Goal: Transaction & Acquisition: Book appointment/travel/reservation

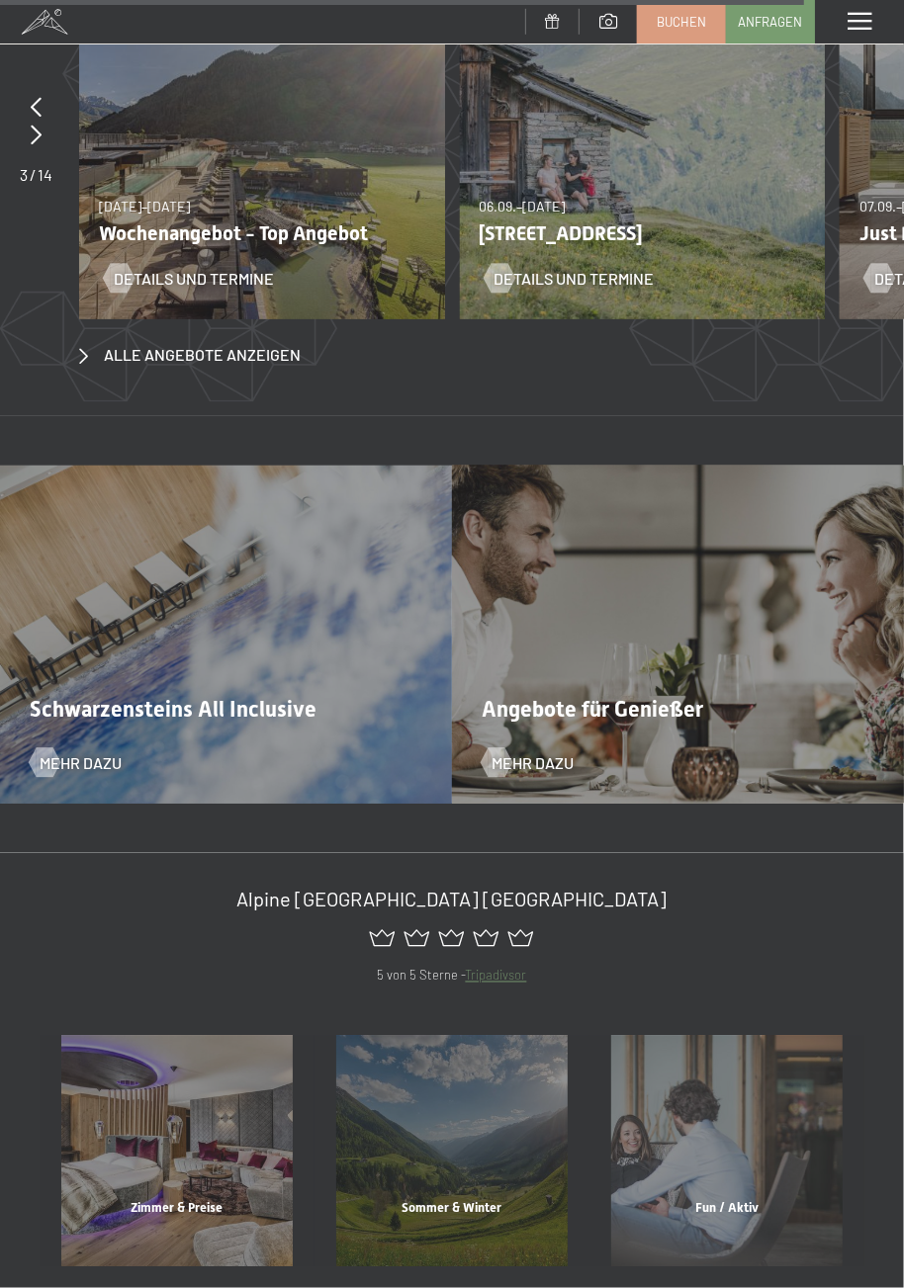
scroll to position [7126, 0]
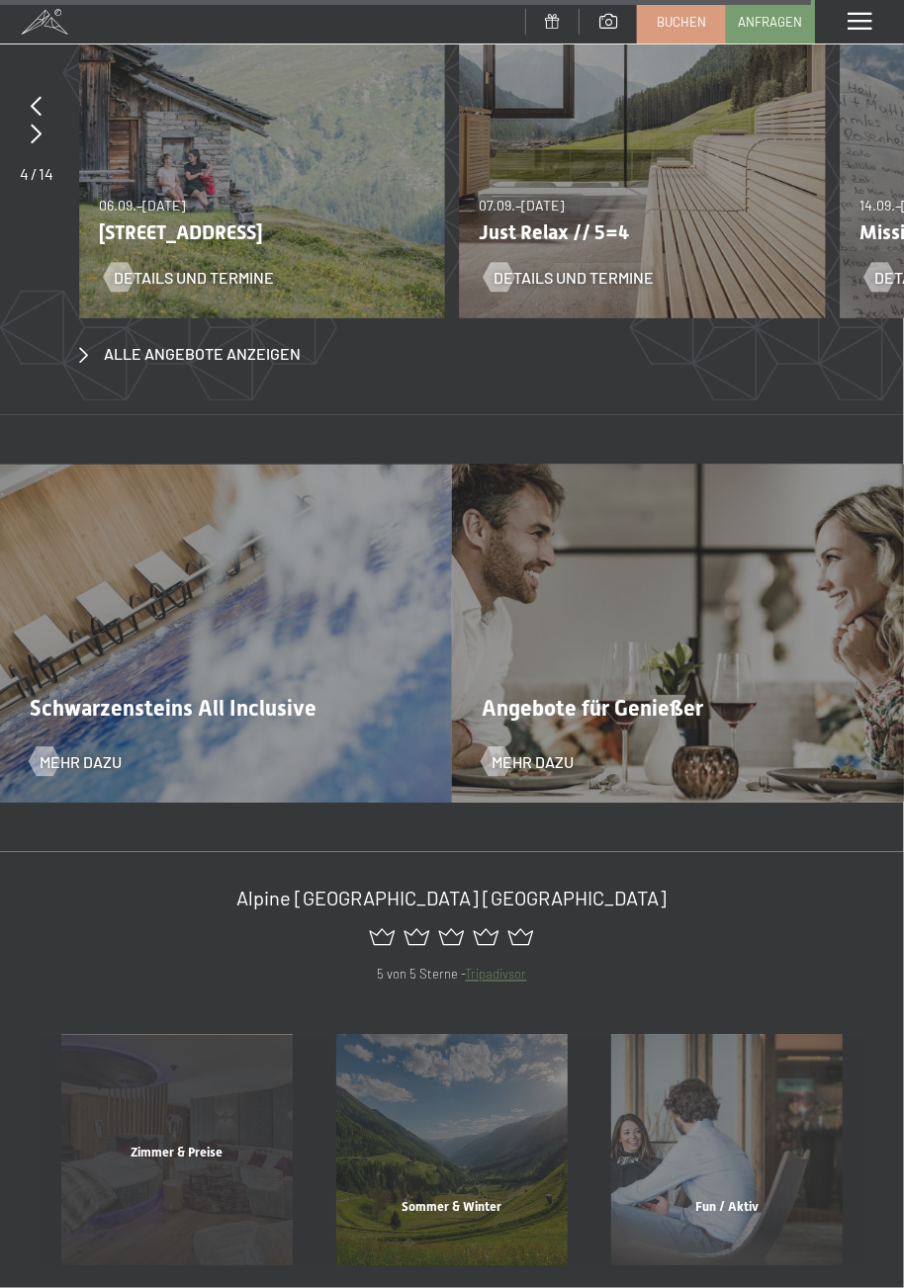
click at [225, 1113] on div "Zimmer & Preise Mehr erfahren" at bounding box center [177, 1150] width 275 height 231
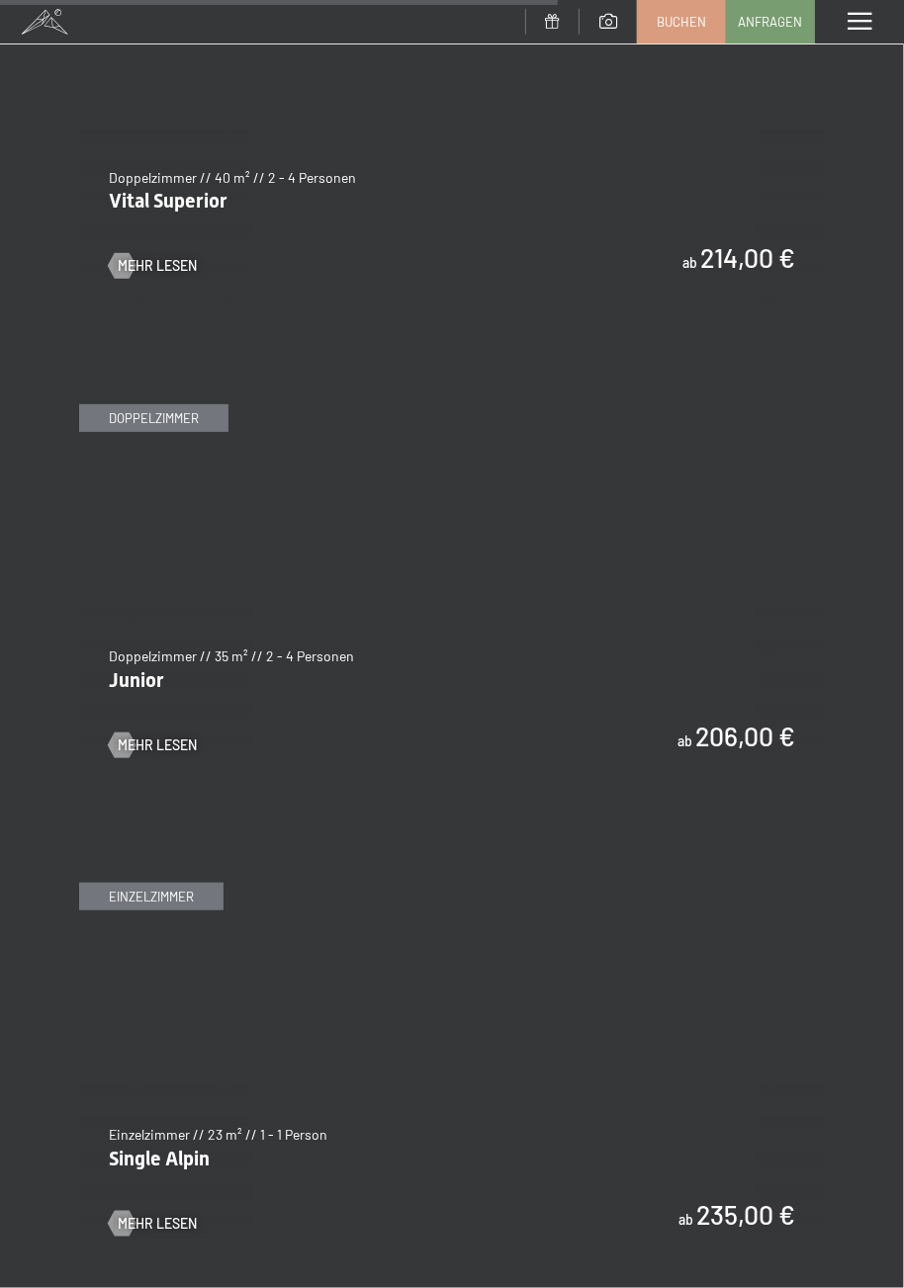
scroll to position [4874, 0]
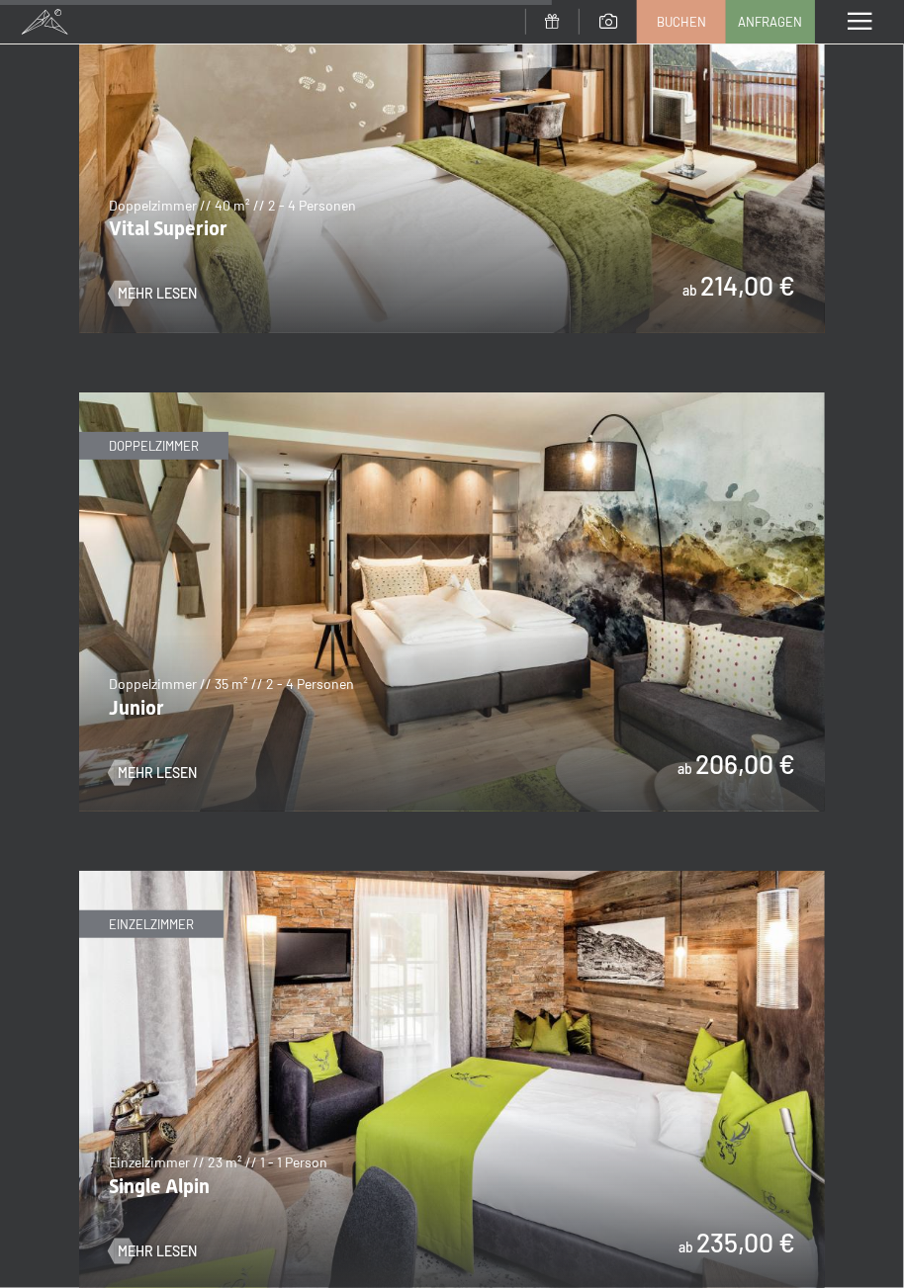
click at [607, 617] on img at bounding box center [451, 601] width 745 height 419
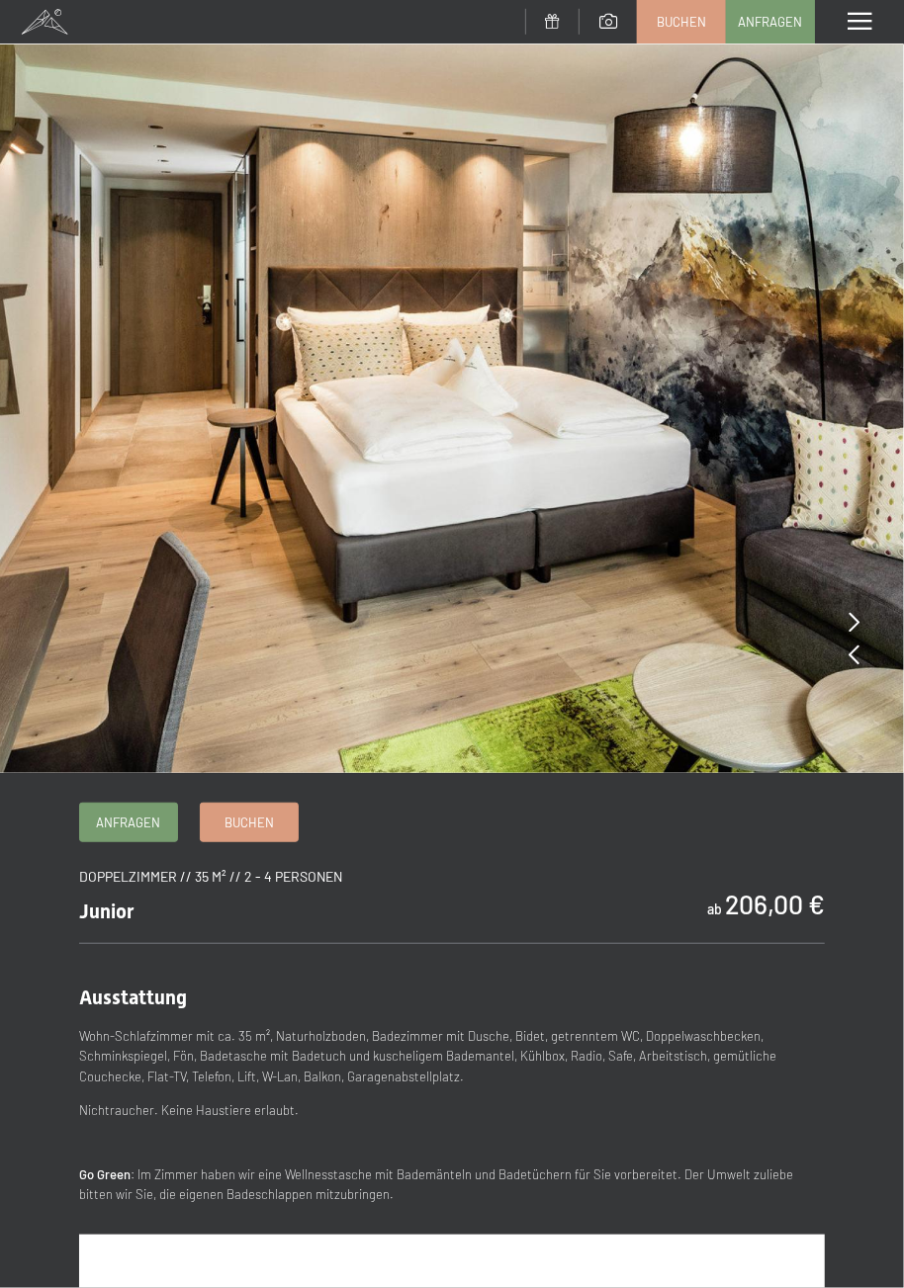
click at [862, 625] on img at bounding box center [452, 386] width 904 height 773
click at [860, 668] on img at bounding box center [452, 386] width 904 height 773
click at [859, 647] on icon at bounding box center [853, 655] width 11 height 20
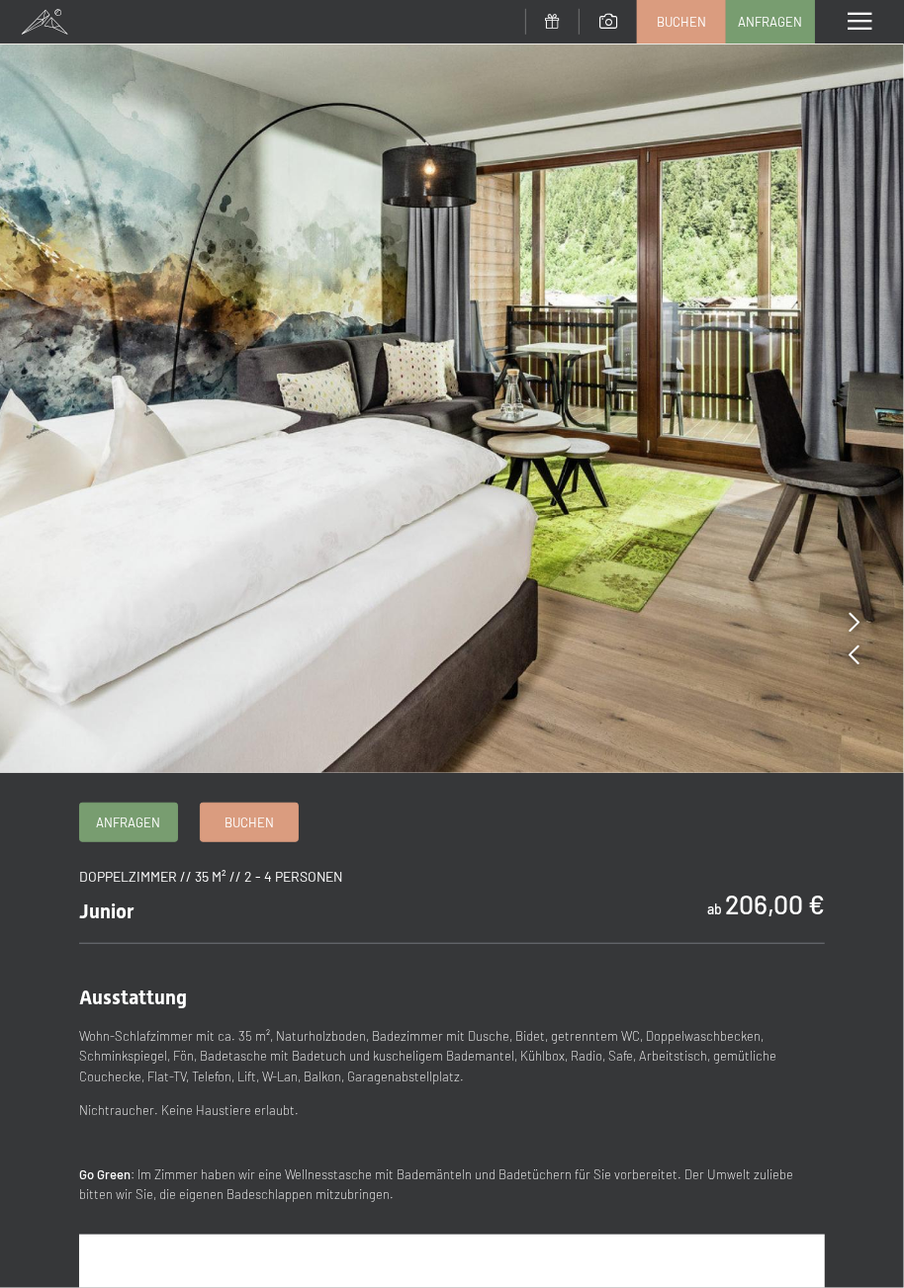
click at [863, 633] on img at bounding box center [452, 386] width 904 height 773
click at [851, 635] on div at bounding box center [853, 623] width 11 height 28
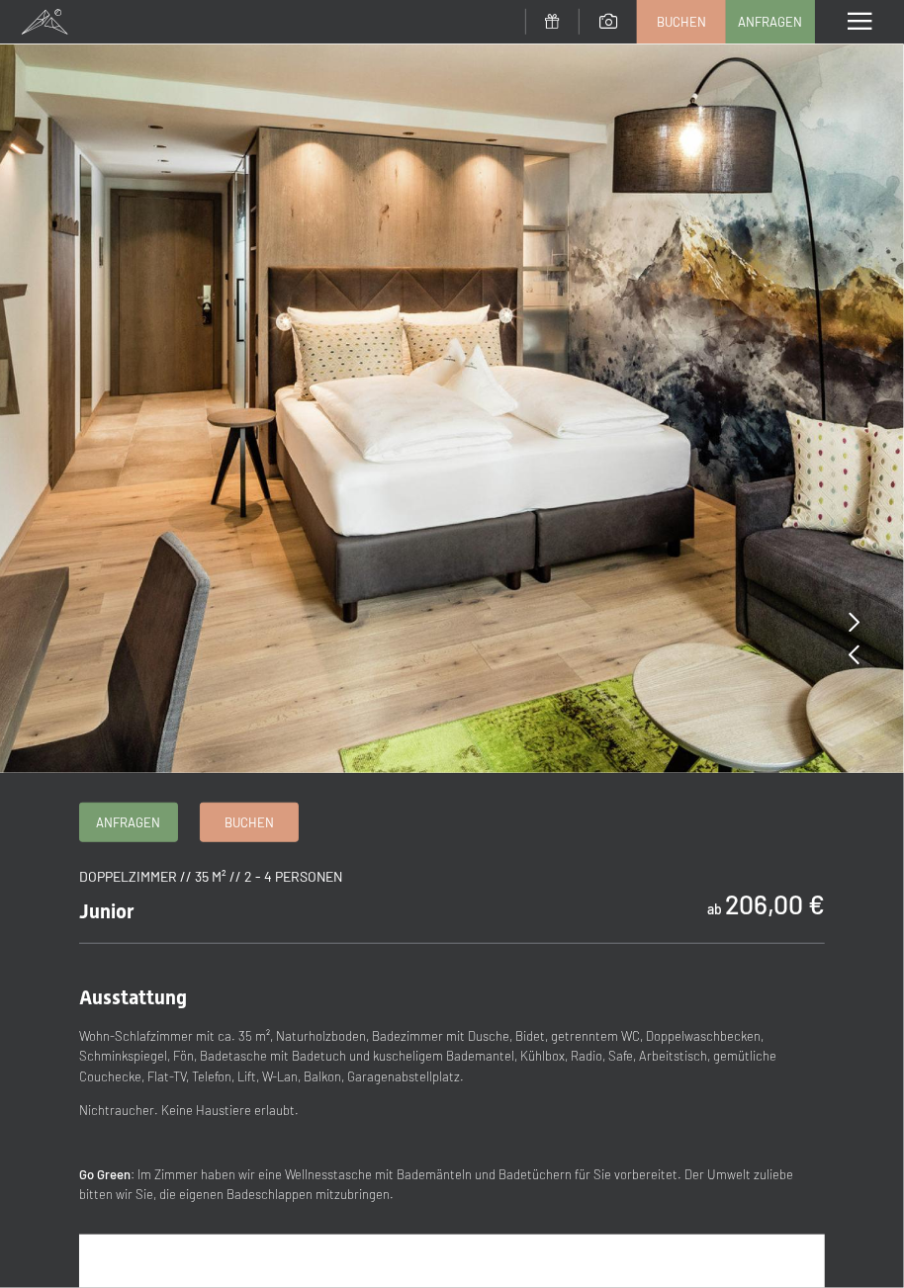
click at [855, 635] on div at bounding box center [853, 623] width 11 height 28
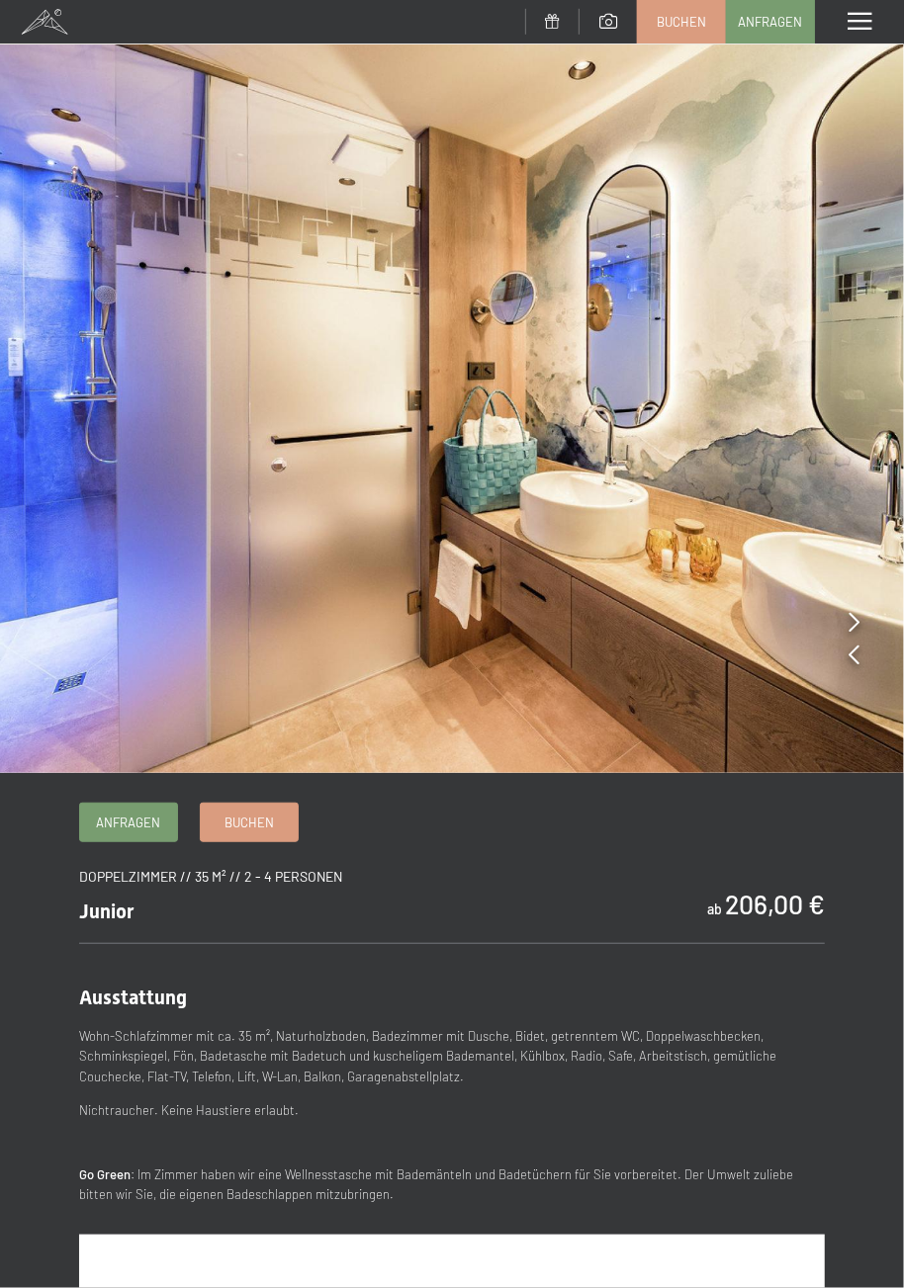
click at [855, 635] on div at bounding box center [853, 623] width 11 height 28
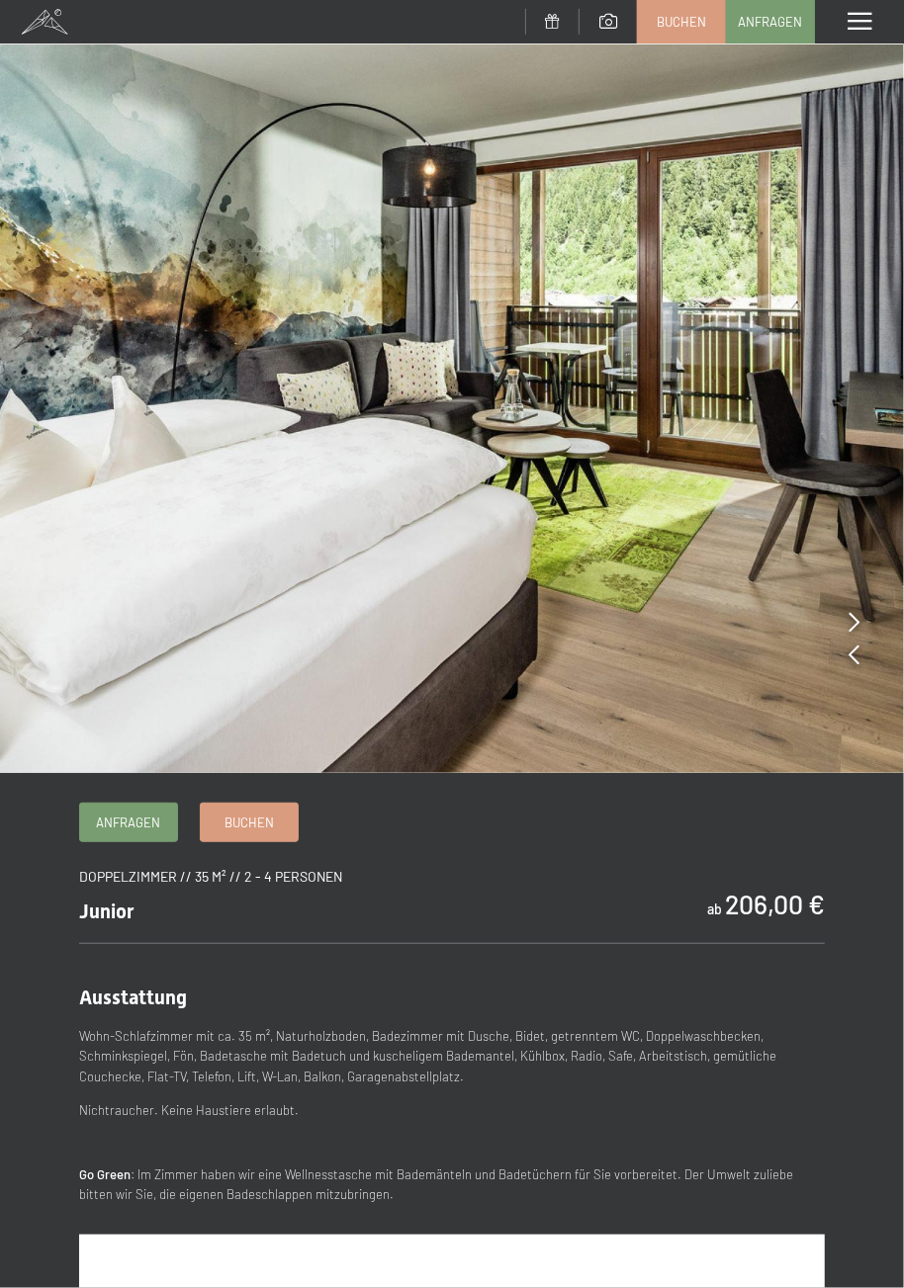
click at [852, 637] on div at bounding box center [853, 641] width 11 height 65
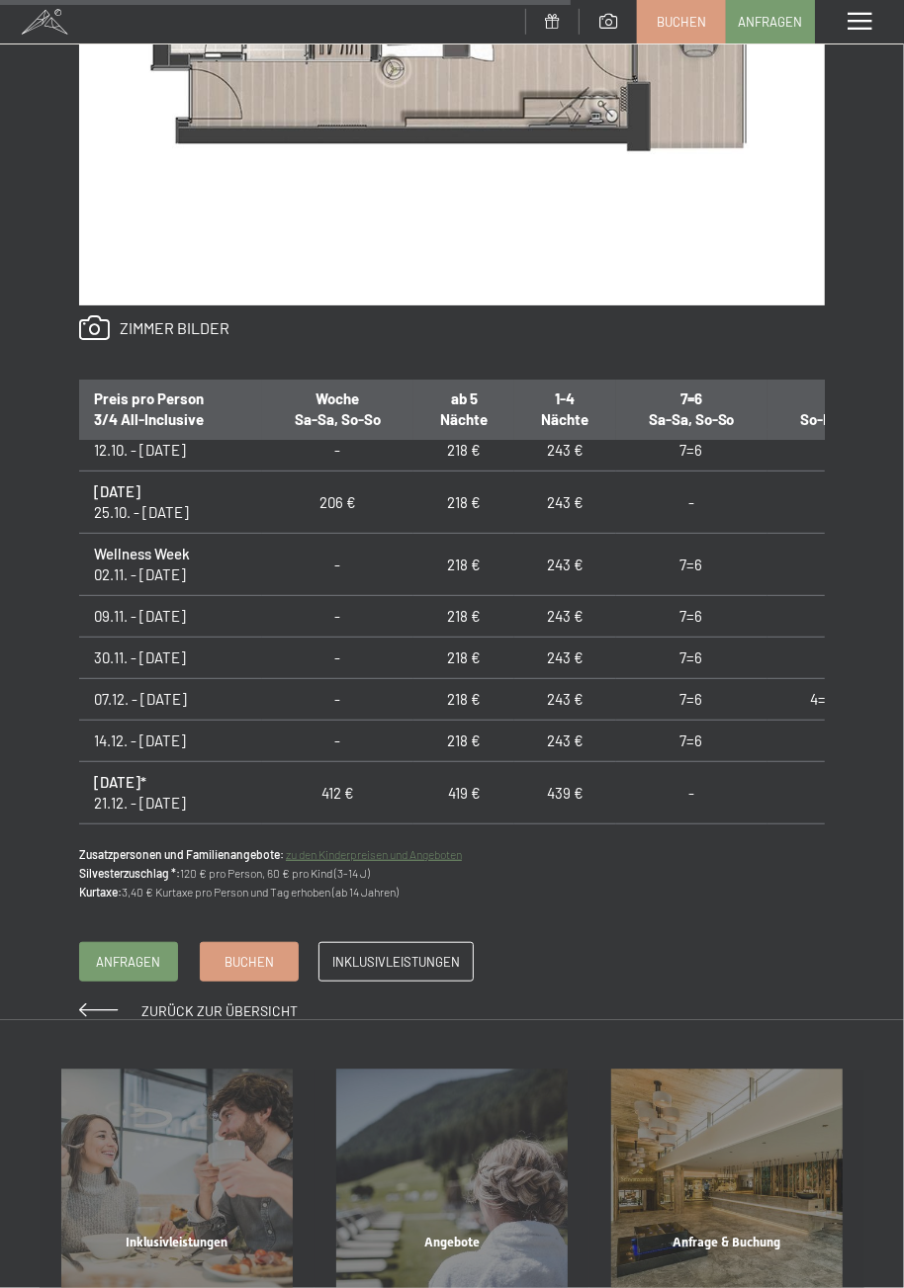
scroll to position [1550, 0]
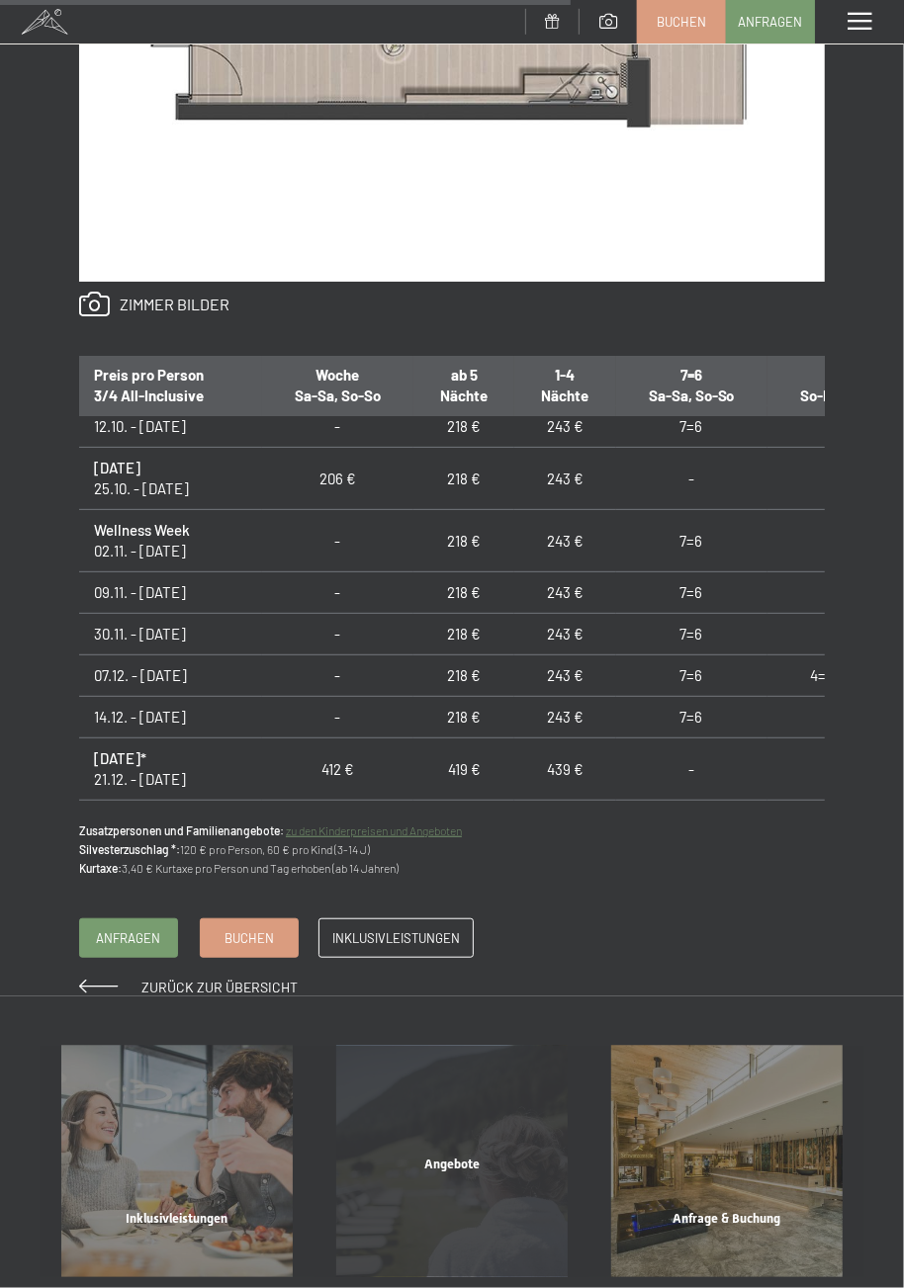
click at [473, 1192] on div "Angebote Mehr erfahren" at bounding box center [451, 1161] width 275 height 231
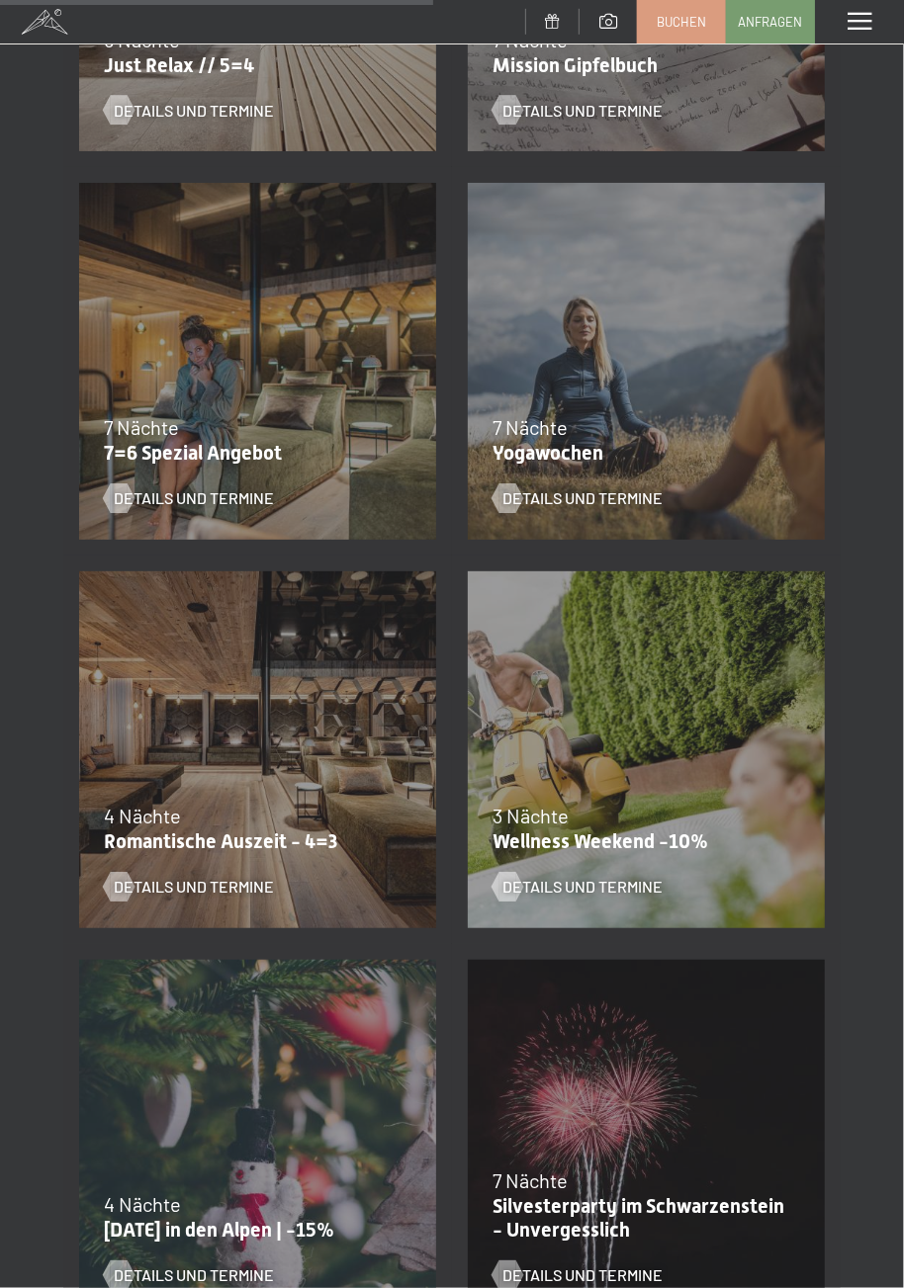
scroll to position [1401, 0]
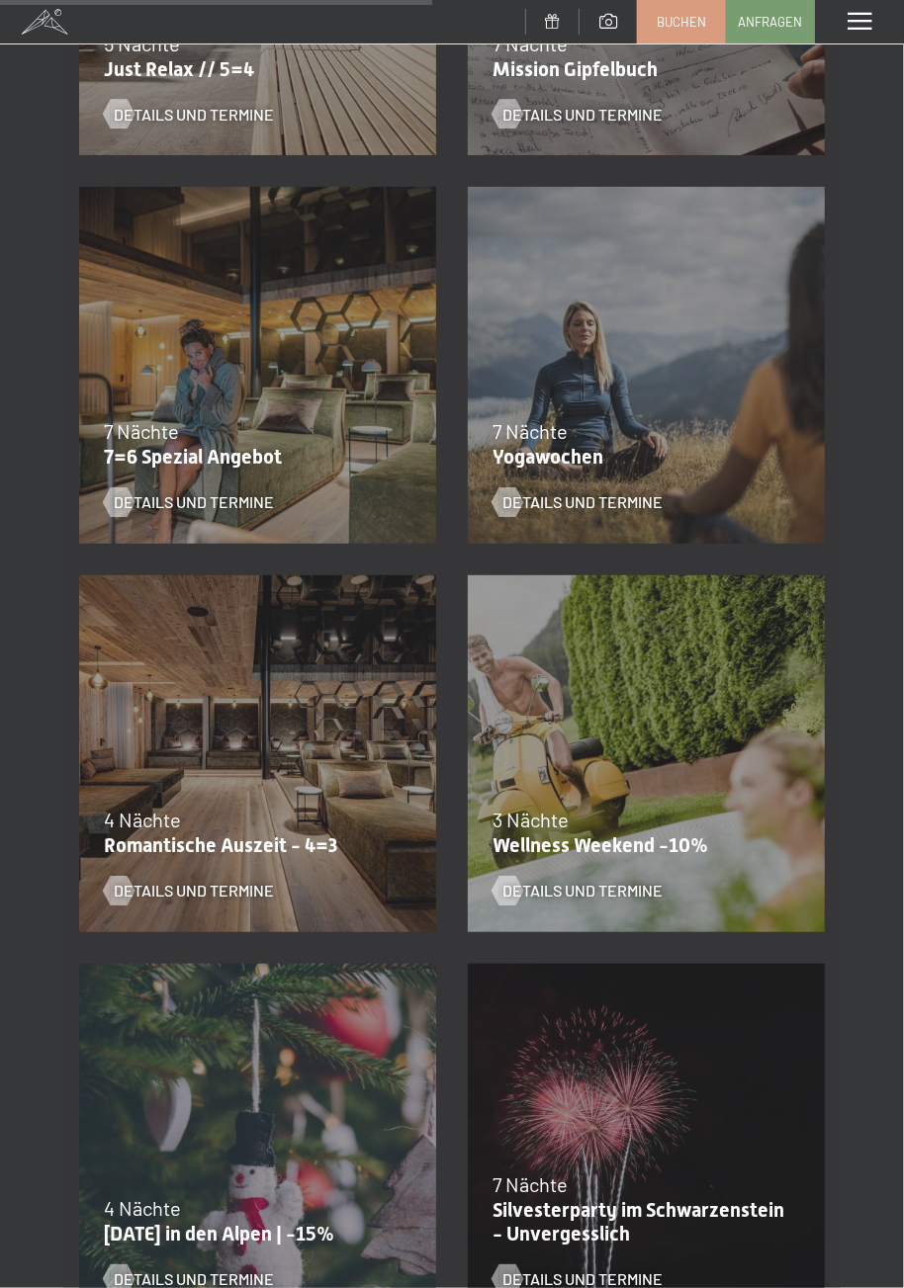
click at [621, 852] on div "Details und Termine" at bounding box center [633, 876] width 283 height 51
click at [642, 896] on span "Details und Termine" at bounding box center [602, 892] width 160 height 22
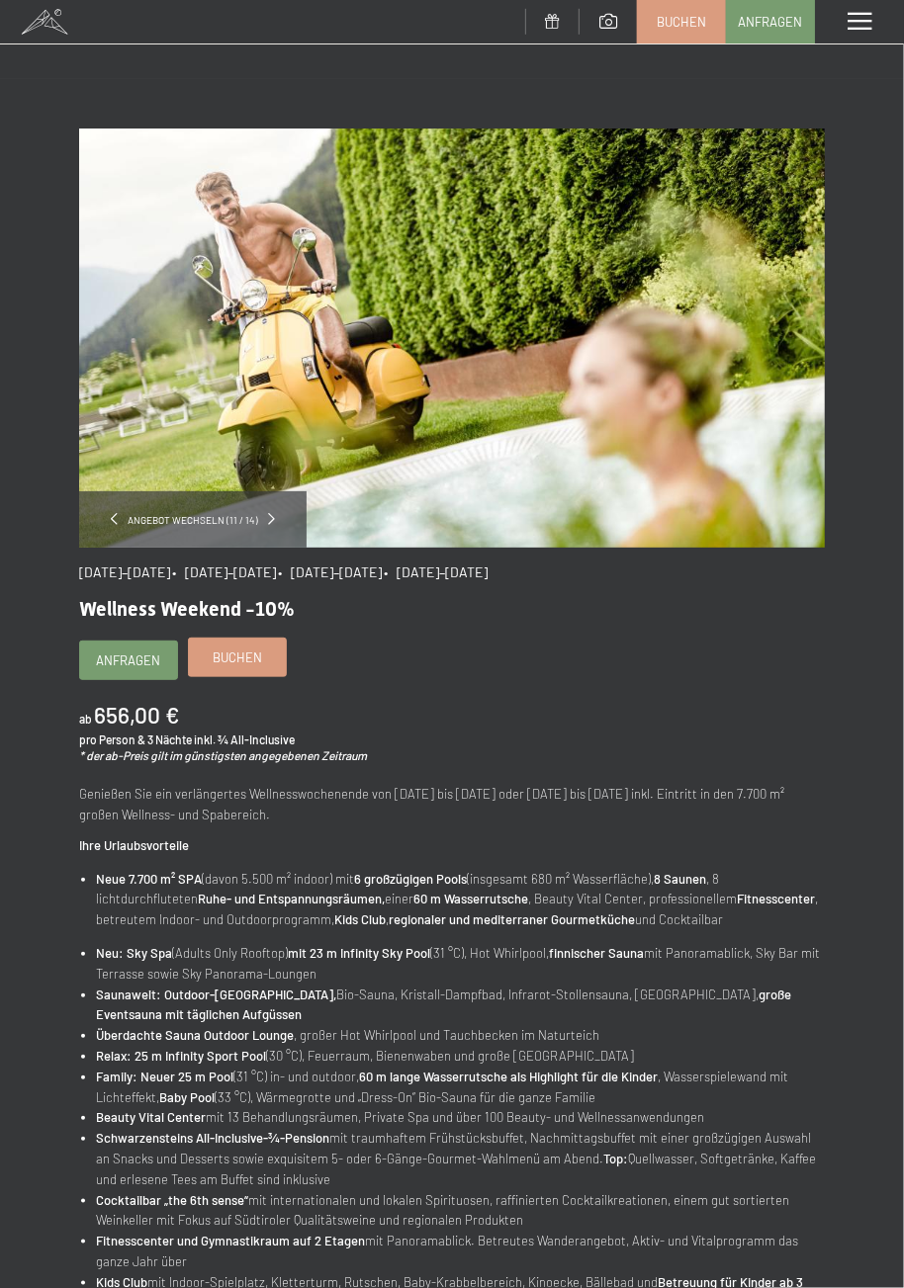
click at [256, 661] on span "Buchen" at bounding box center [237, 658] width 49 height 18
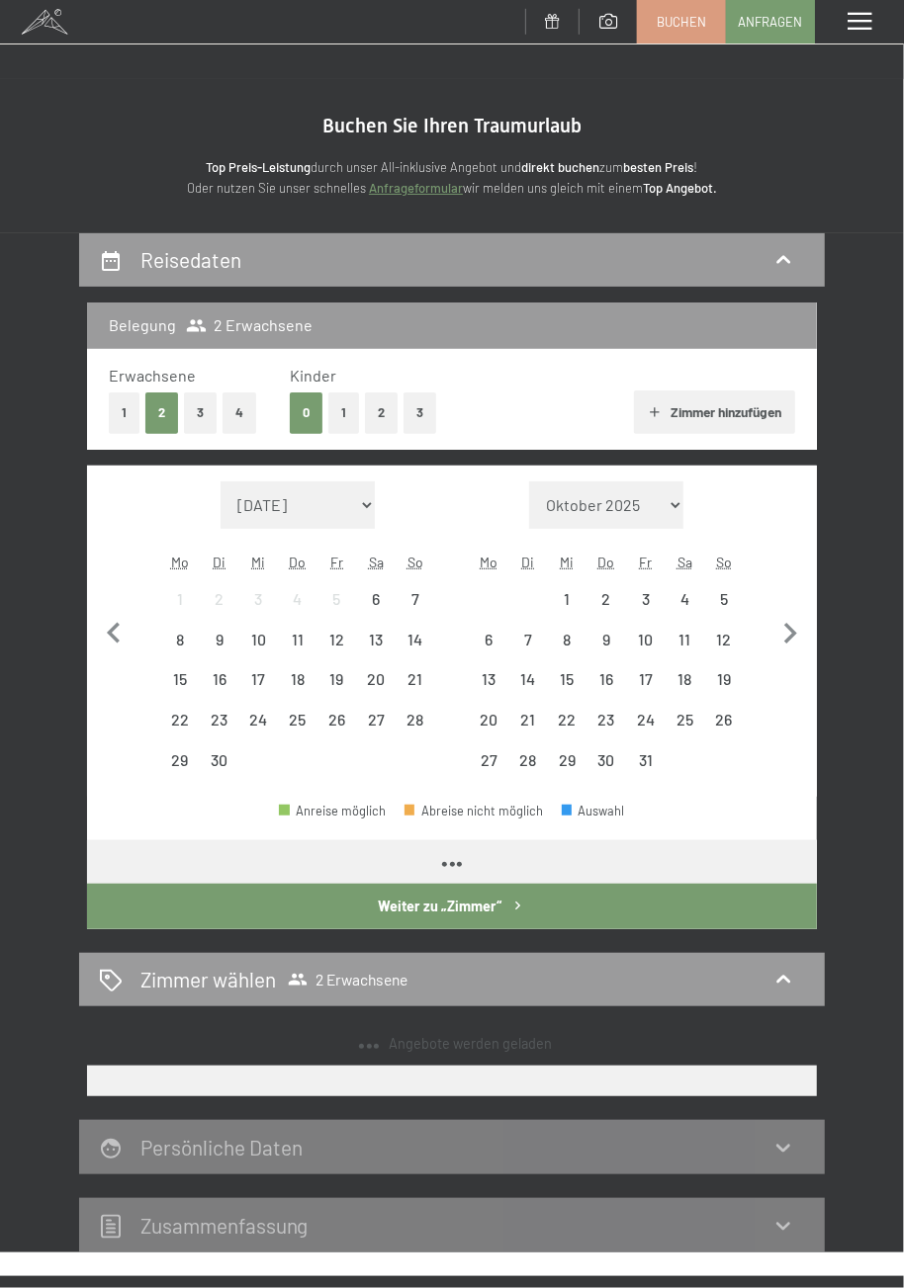
select select "2025-11-01"
select select "2025-12-01"
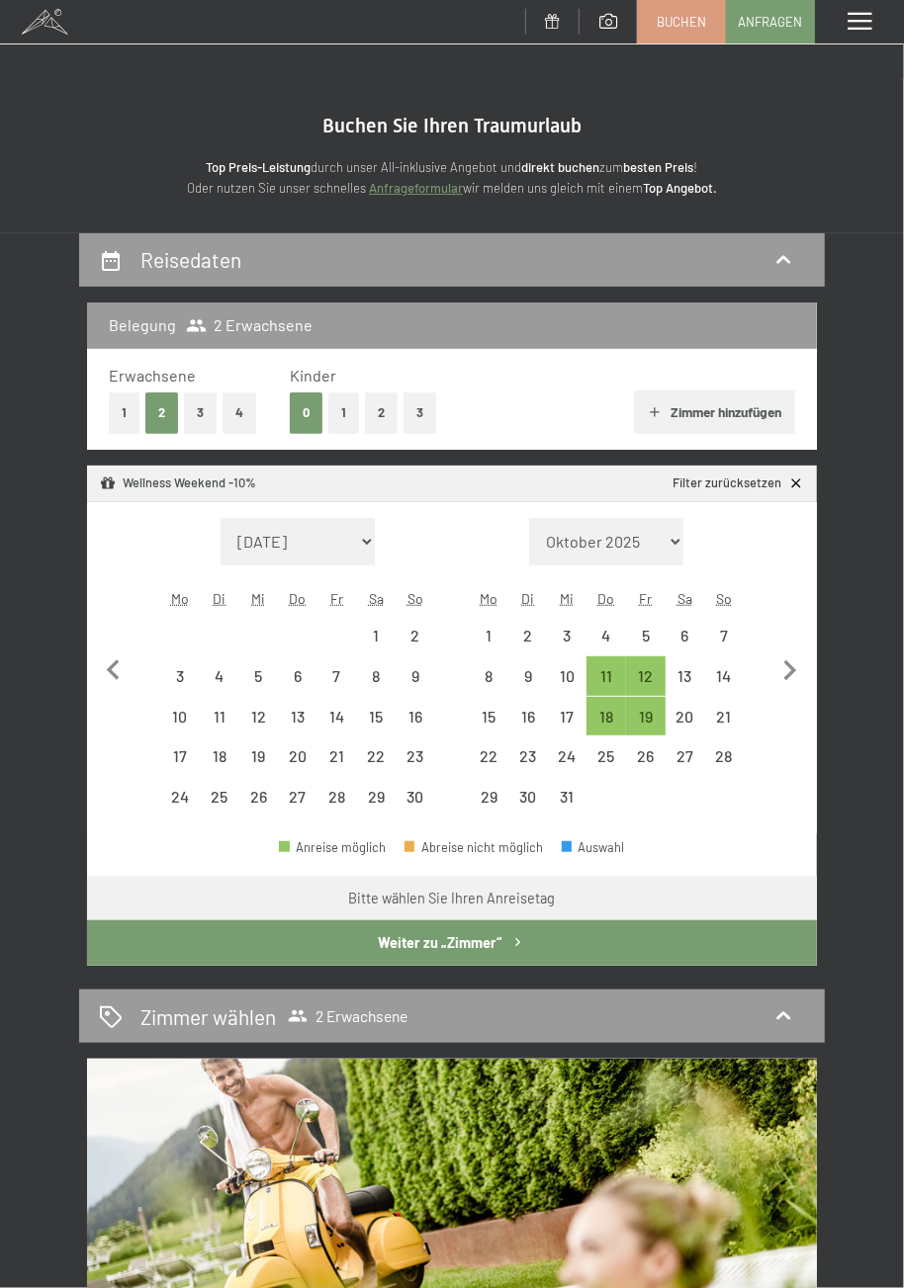
select select "2025-11-01"
select select "2025-12-01"
click at [797, 682] on icon "button" at bounding box center [790, 671] width 42 height 42
select select "2025-12-01"
select select "2026-01-01"
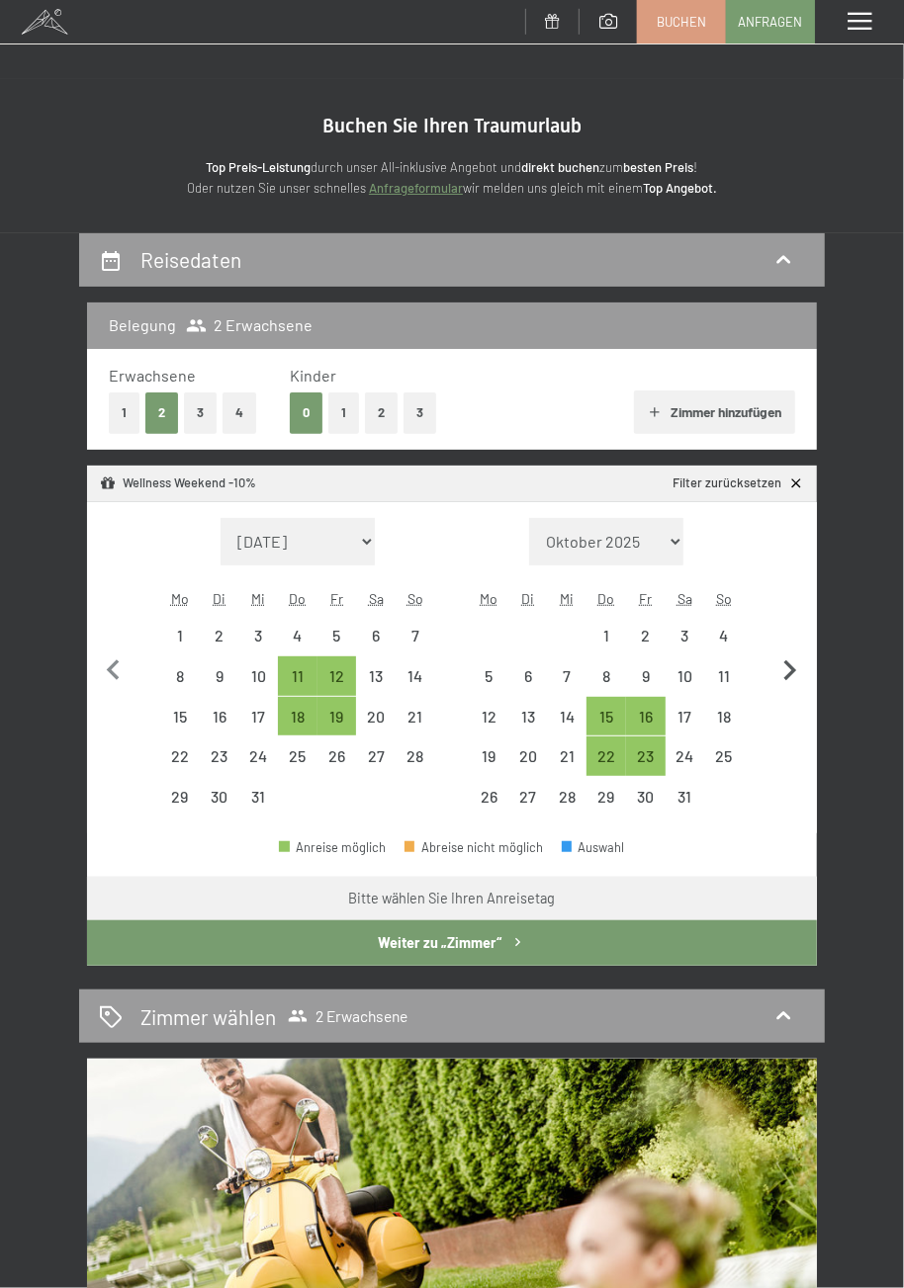
click at [794, 680] on icon "button" at bounding box center [790, 671] width 42 height 42
select select "[DATE]"
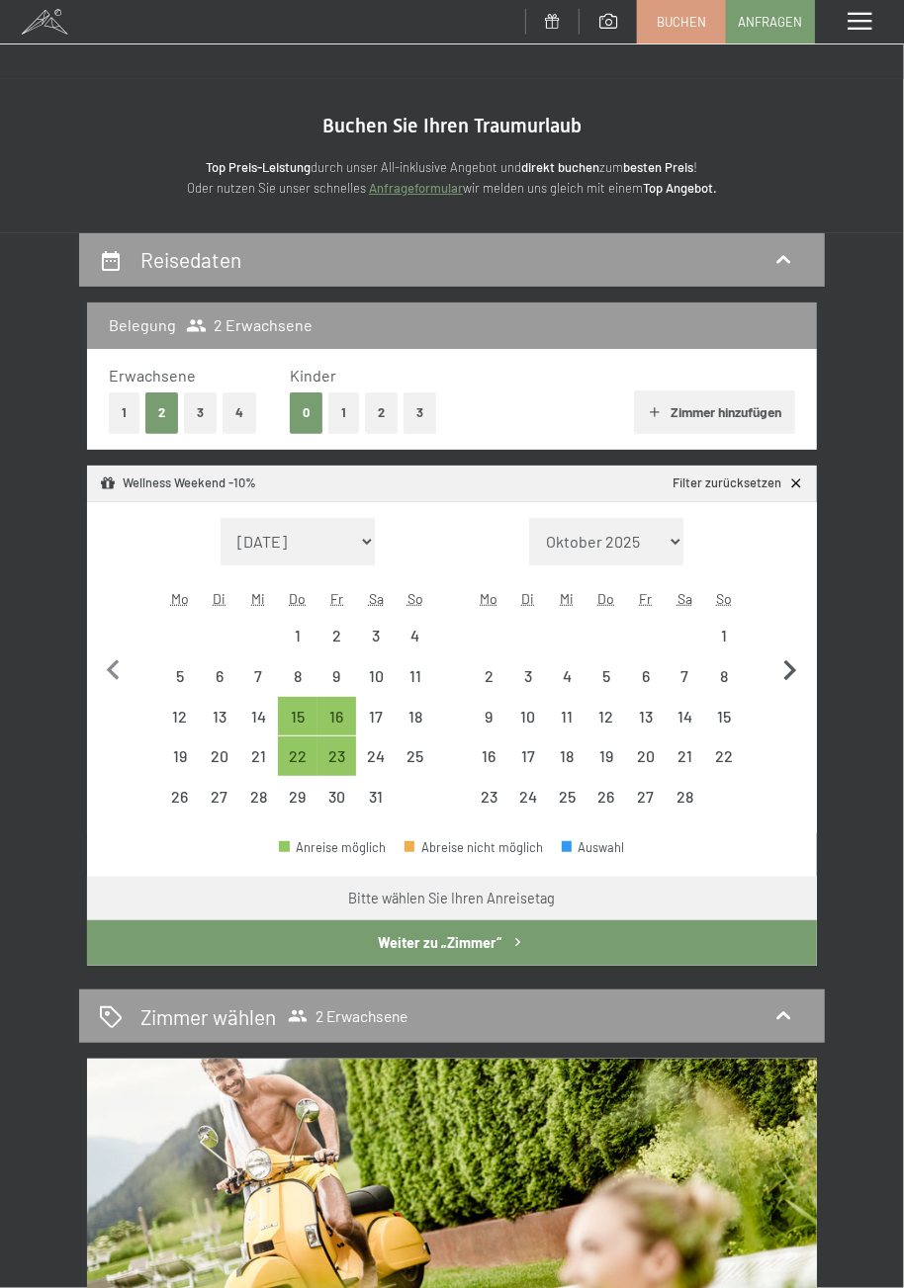
click at [799, 676] on icon "button" at bounding box center [790, 671] width 42 height 42
select select "[DATE]"
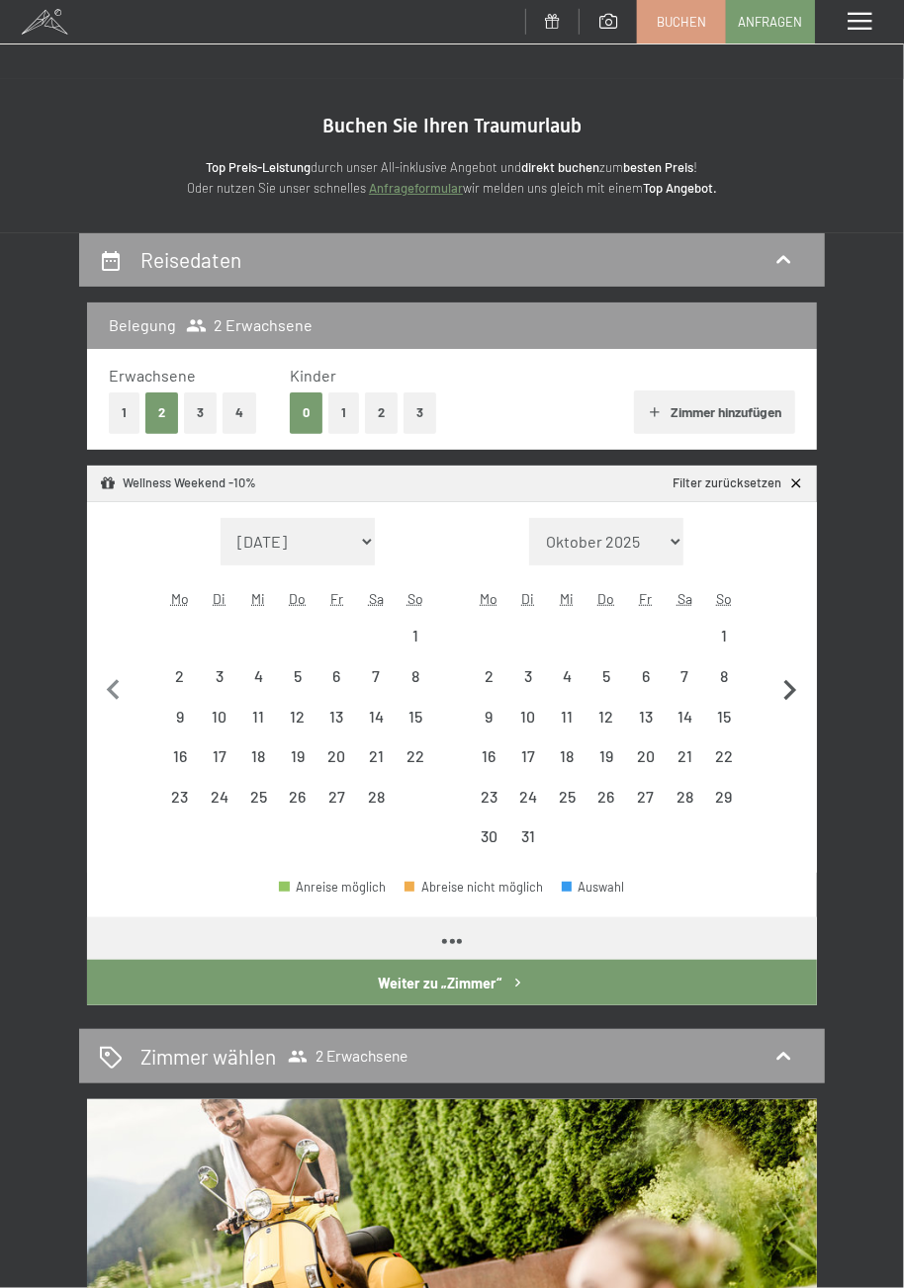
select select "[DATE]"
click at [614, 765] on div "19" at bounding box center [606, 766] width 36 height 36
select select "[DATE]"
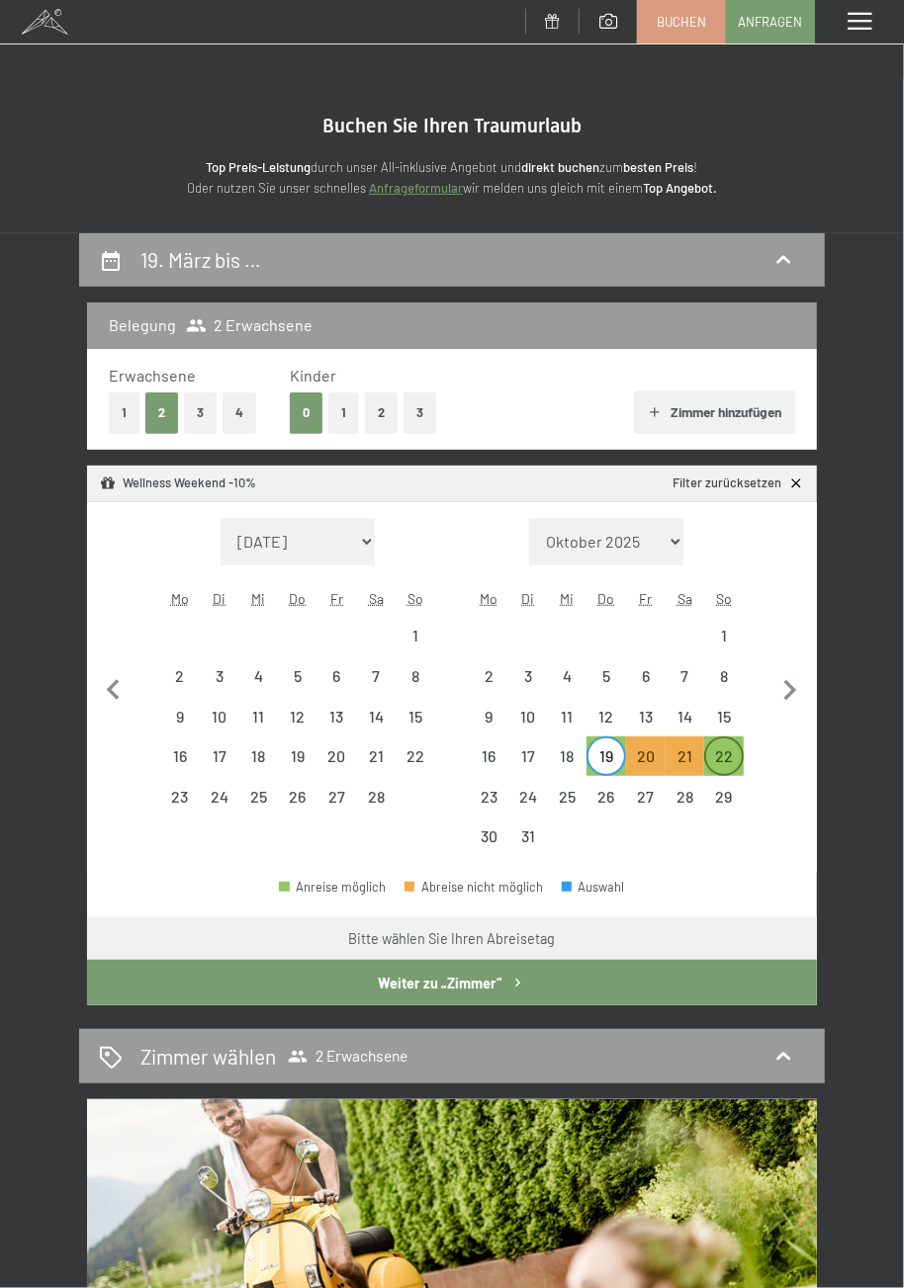
click at [730, 763] on div "22" at bounding box center [724, 766] width 36 height 36
select select "[DATE]"
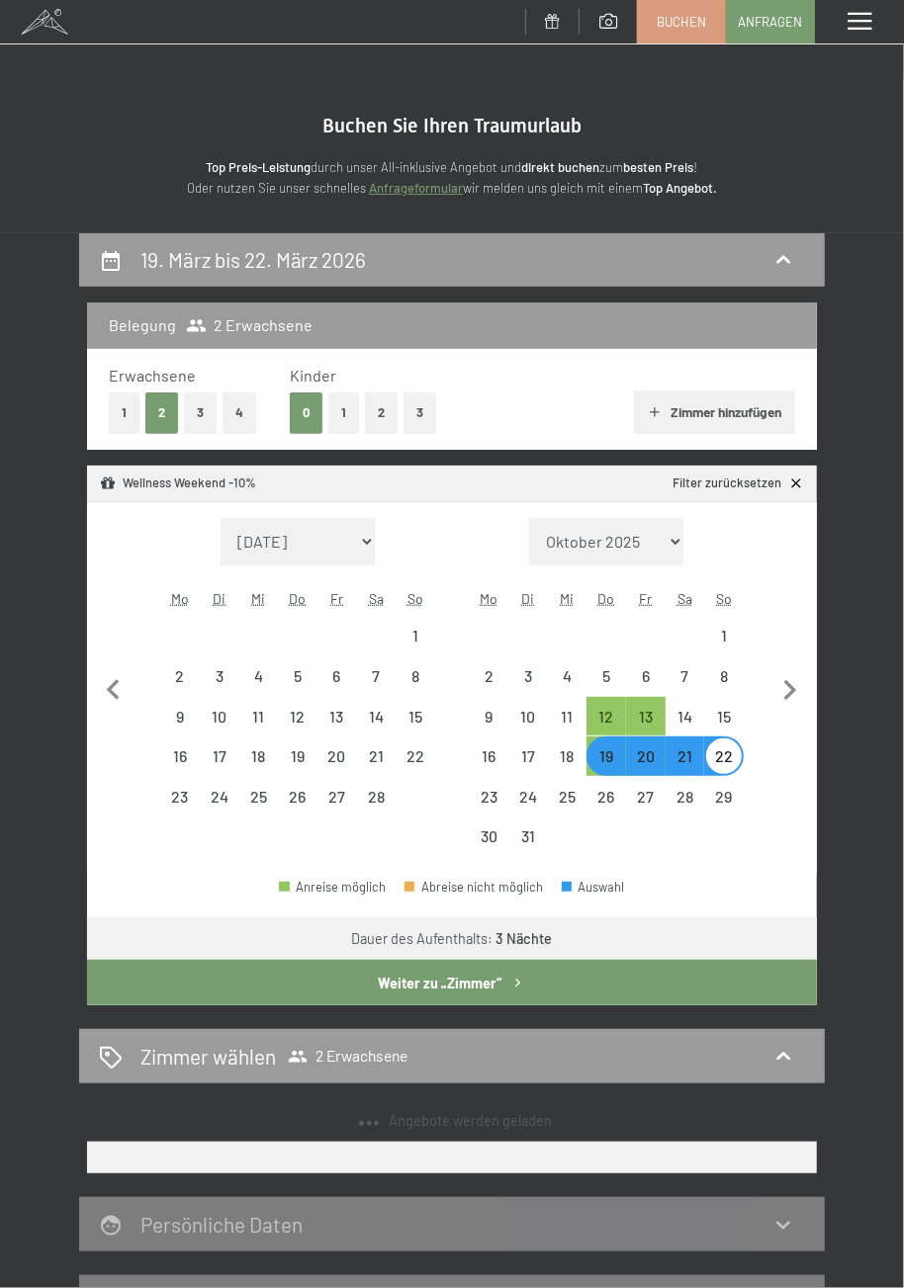
select select "[DATE]"
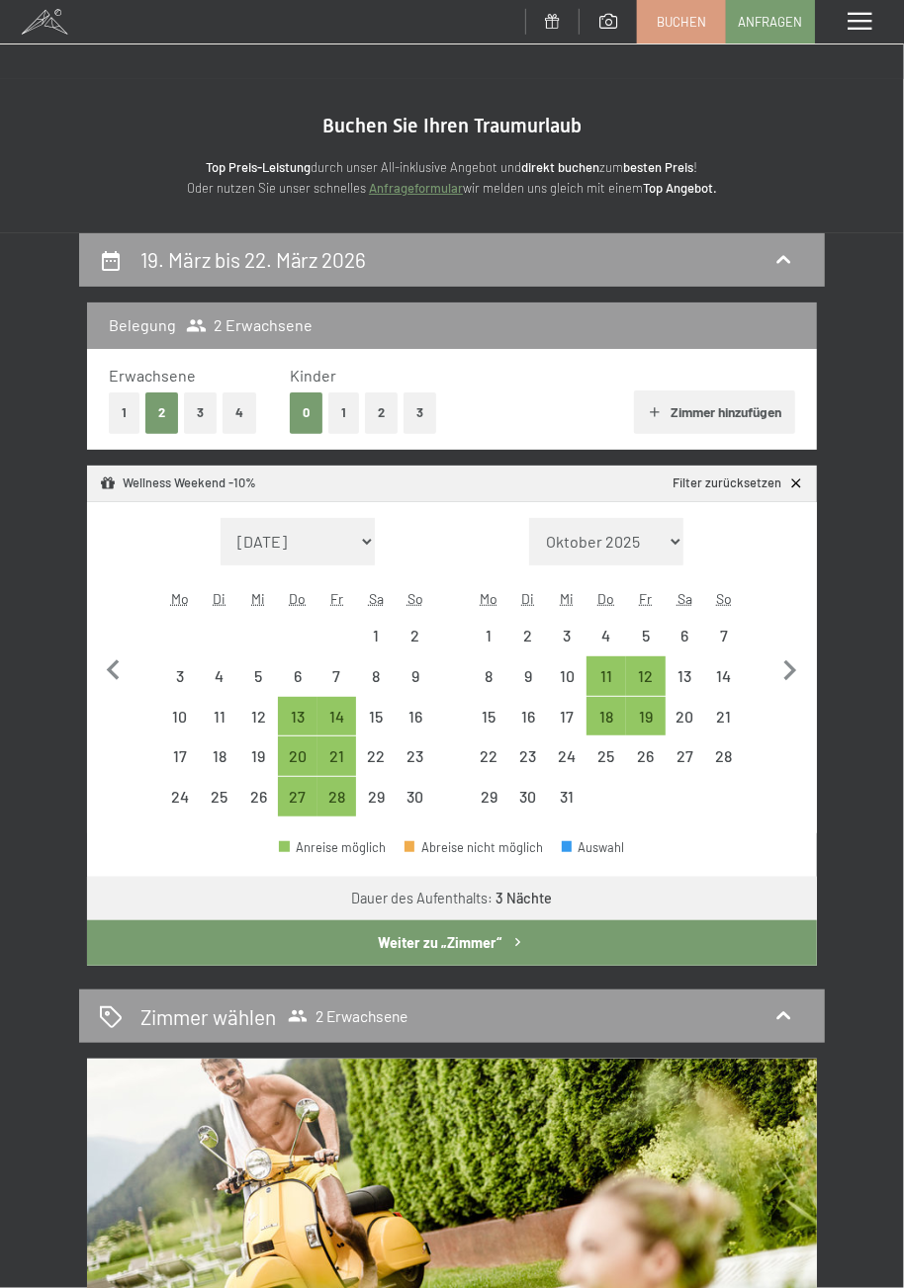
click at [533, 949] on button "Weiter zu „Zimmer“" at bounding box center [452, 942] width 730 height 45
select select "[DATE]"
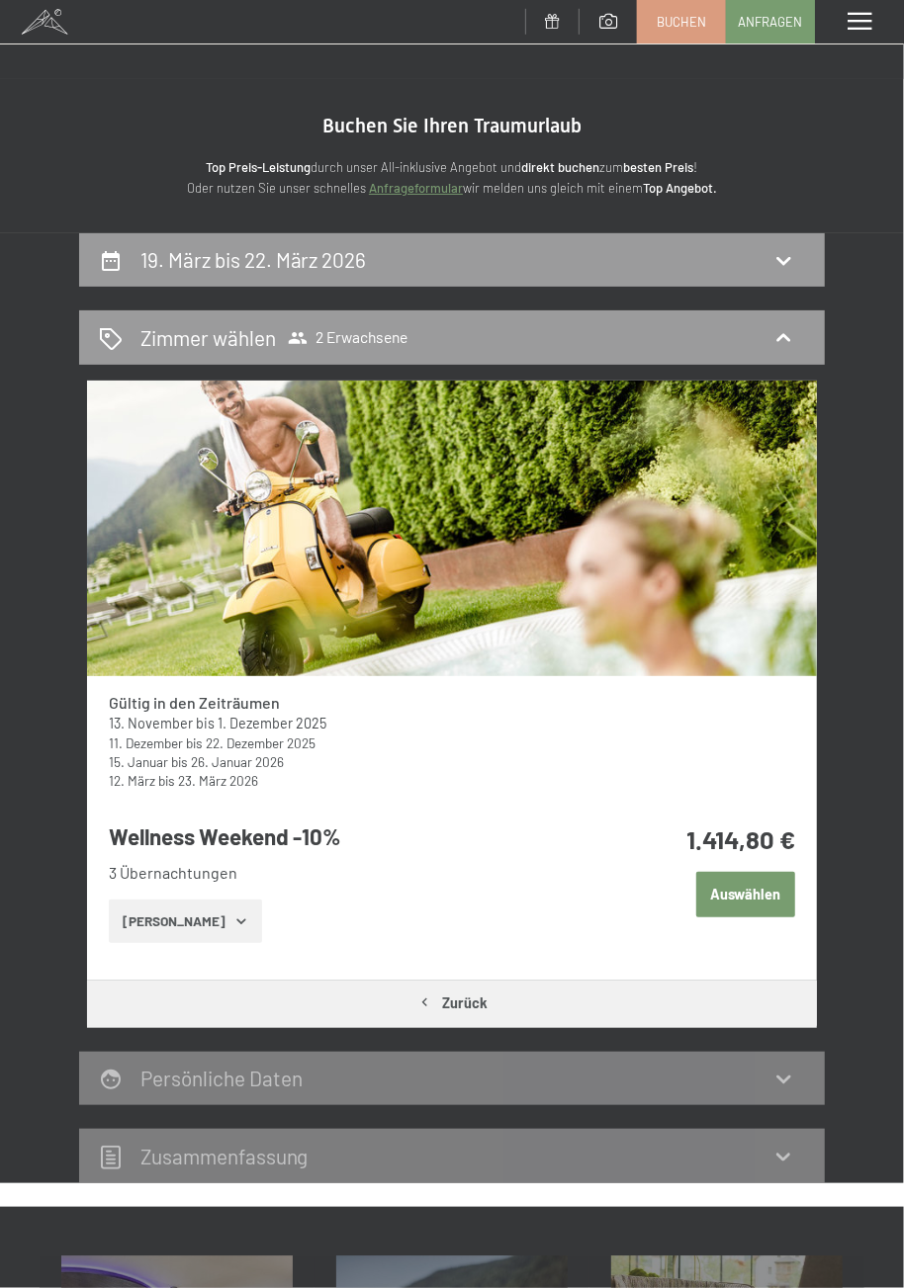
click at [857, 30] on span at bounding box center [859, 22] width 24 height 18
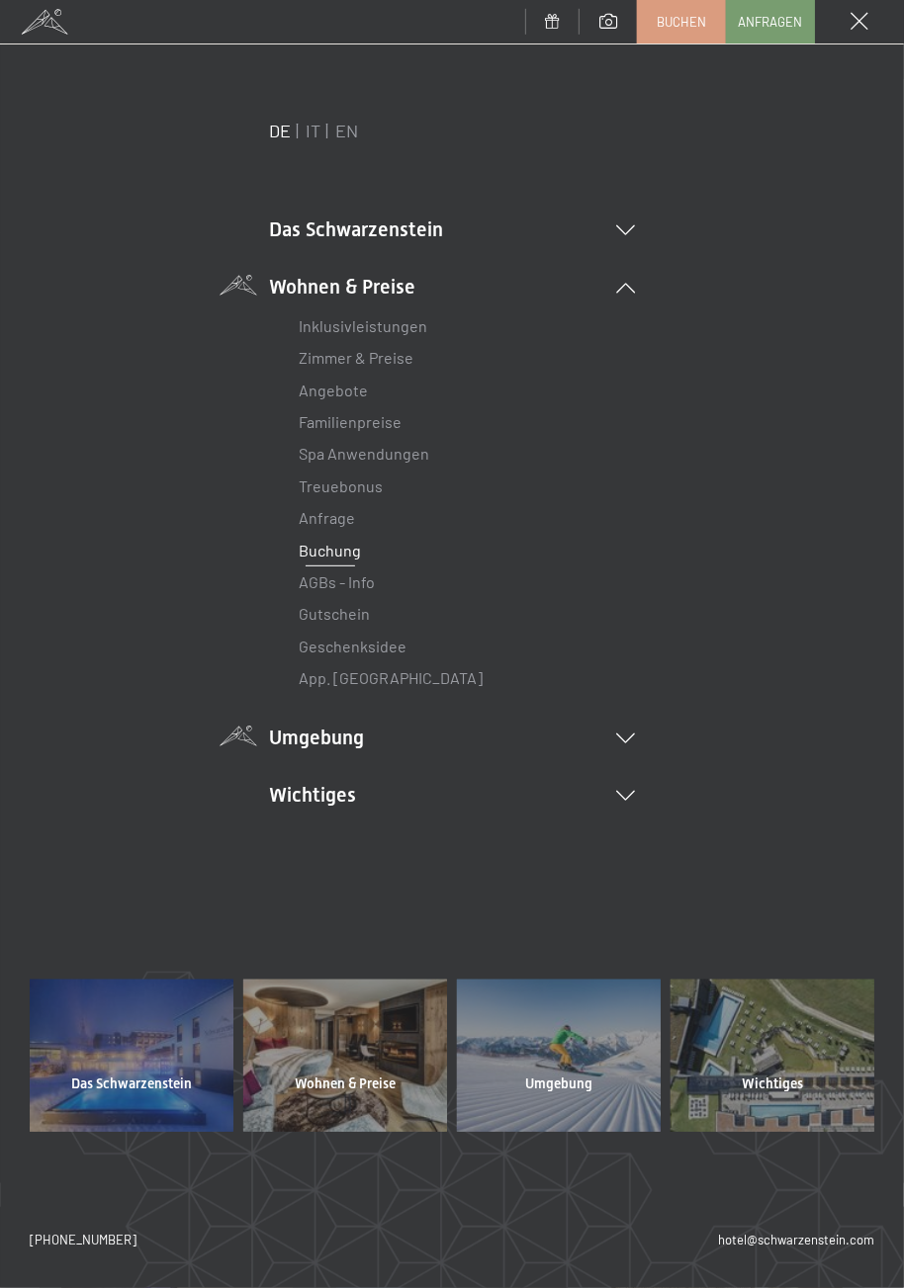
click at [629, 738] on icon at bounding box center [625, 739] width 19 height 10
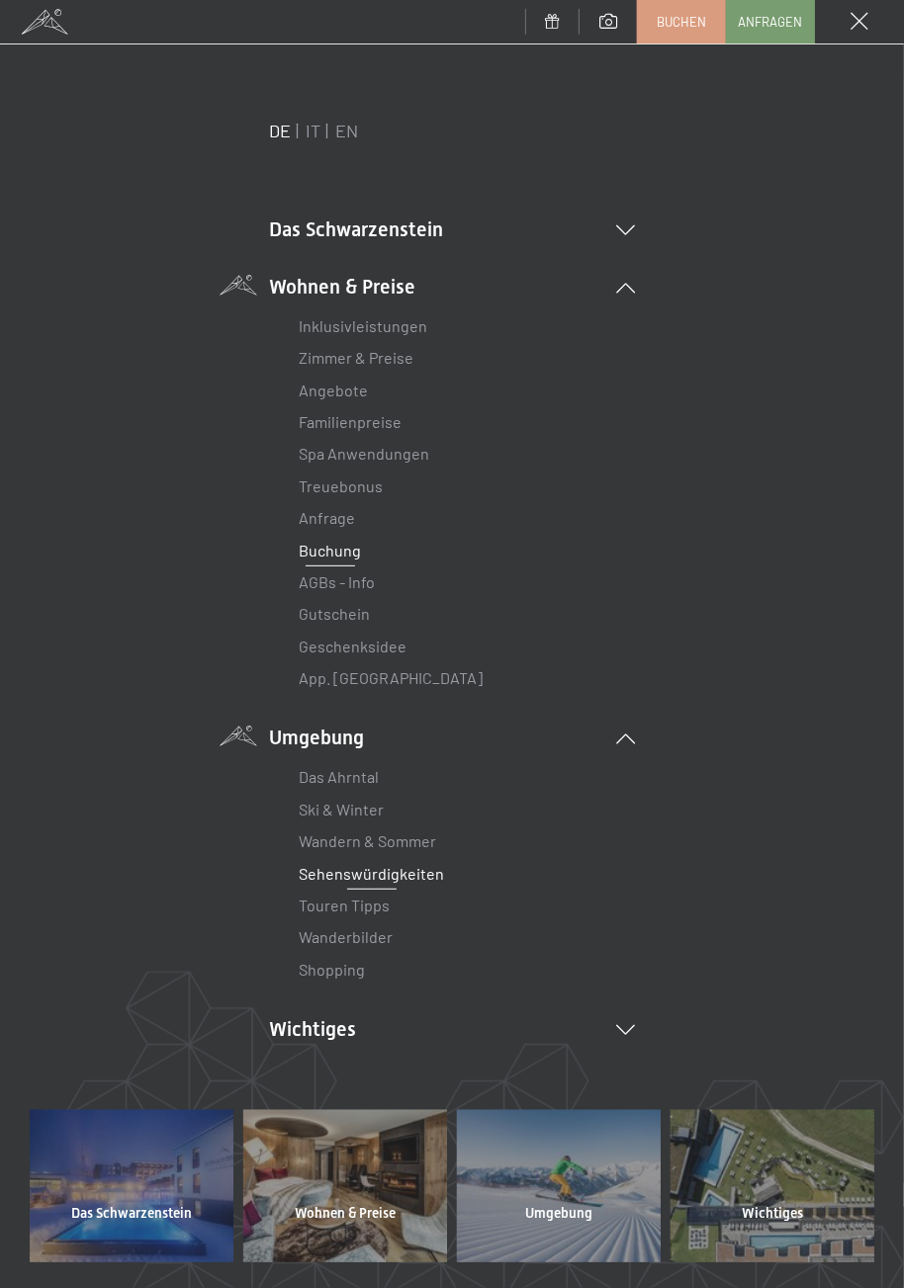
click at [427, 876] on link "Sehenswürdigkeiten" at bounding box center [371, 873] width 145 height 19
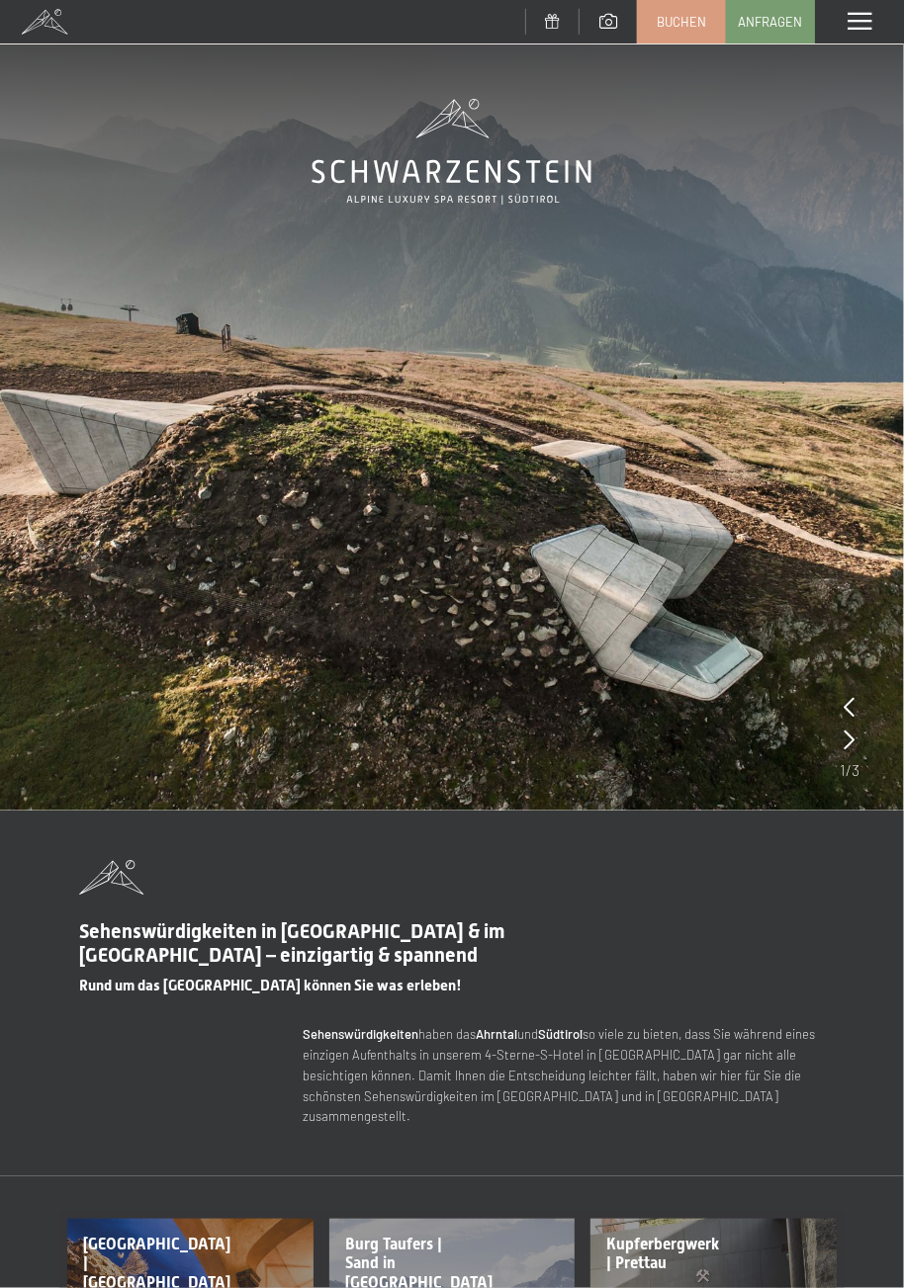
click at [614, 24] on span at bounding box center [608, 21] width 18 height 15
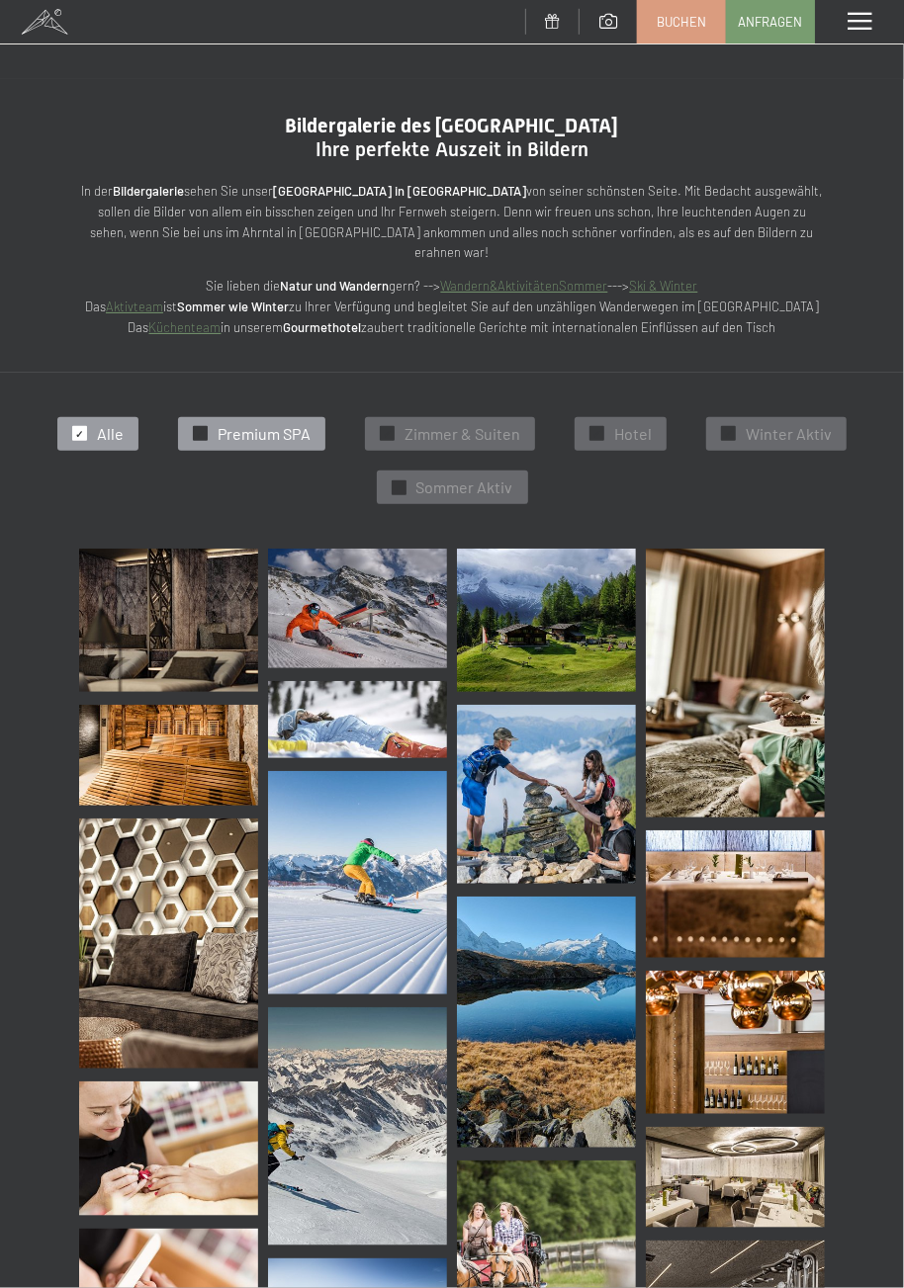
click at [280, 423] on span "Premium SPA" at bounding box center [263, 434] width 93 height 22
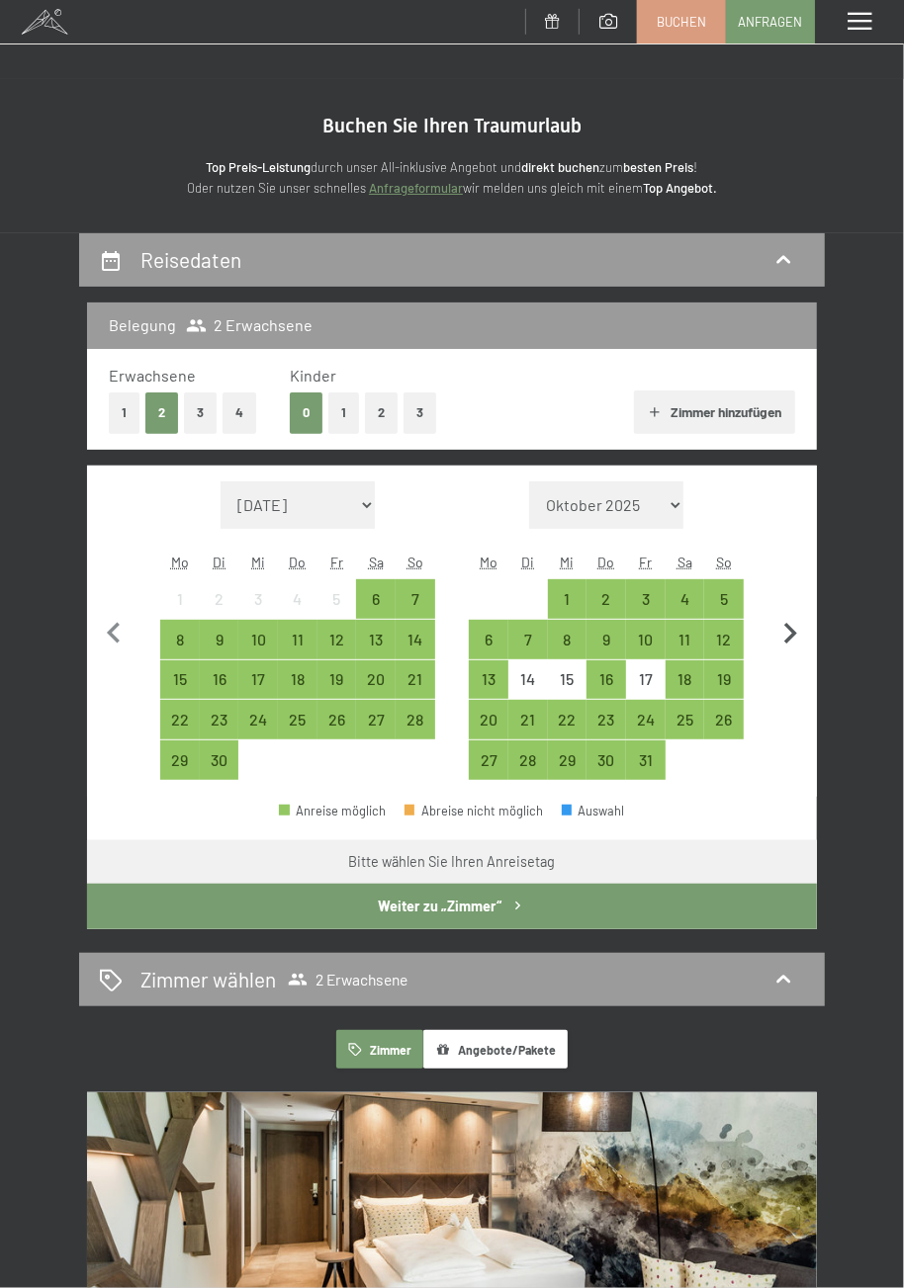
click at [788, 634] on icon "button" at bounding box center [790, 634] width 42 height 42
select select "[DATE]"
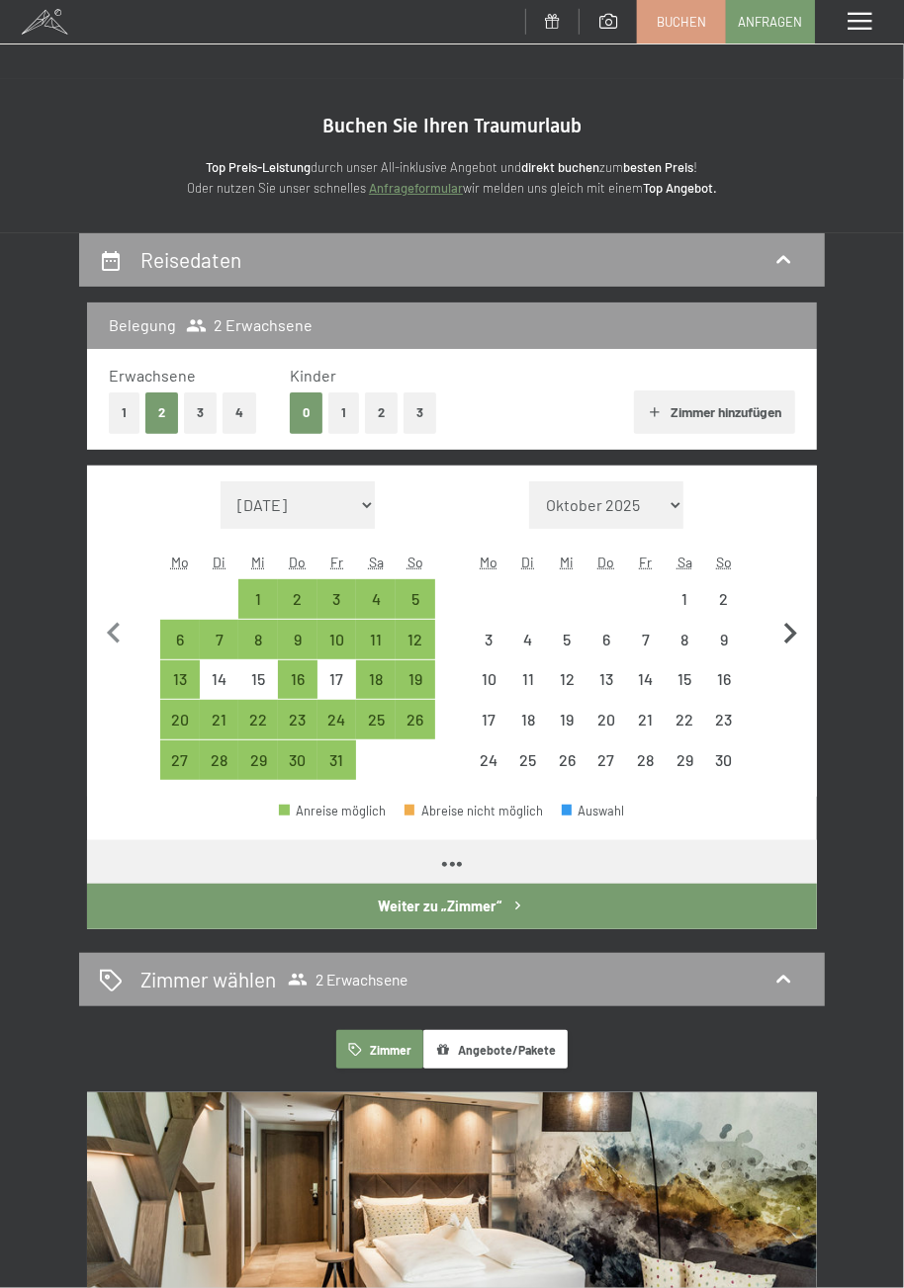
click at [788, 639] on icon "button" at bounding box center [790, 633] width 13 height 21
select select "[DATE]"
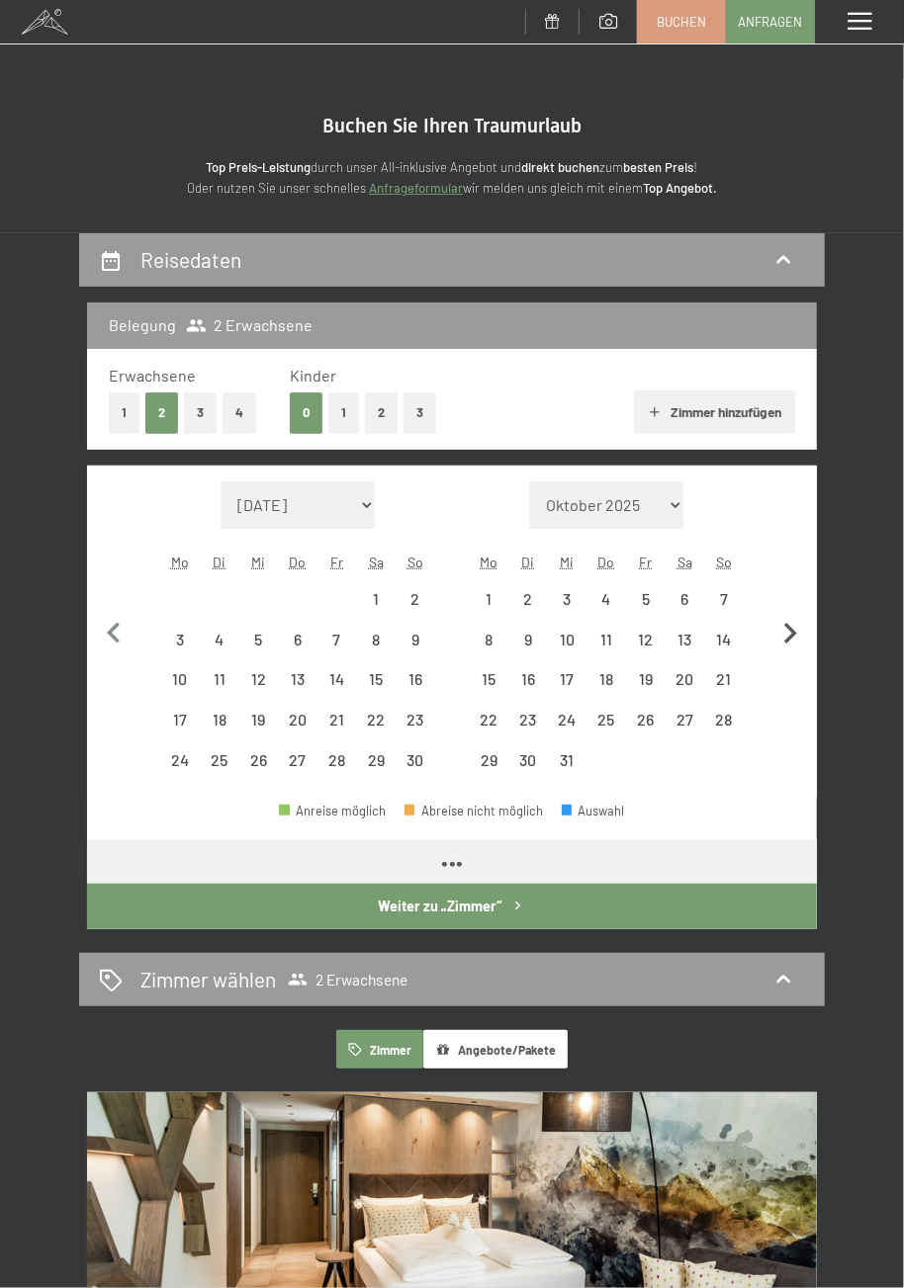
click at [784, 636] on icon "button" at bounding box center [790, 634] width 42 height 42
select select "[DATE]"
click at [790, 632] on icon "button" at bounding box center [790, 634] width 42 height 42
select select "[DATE]"
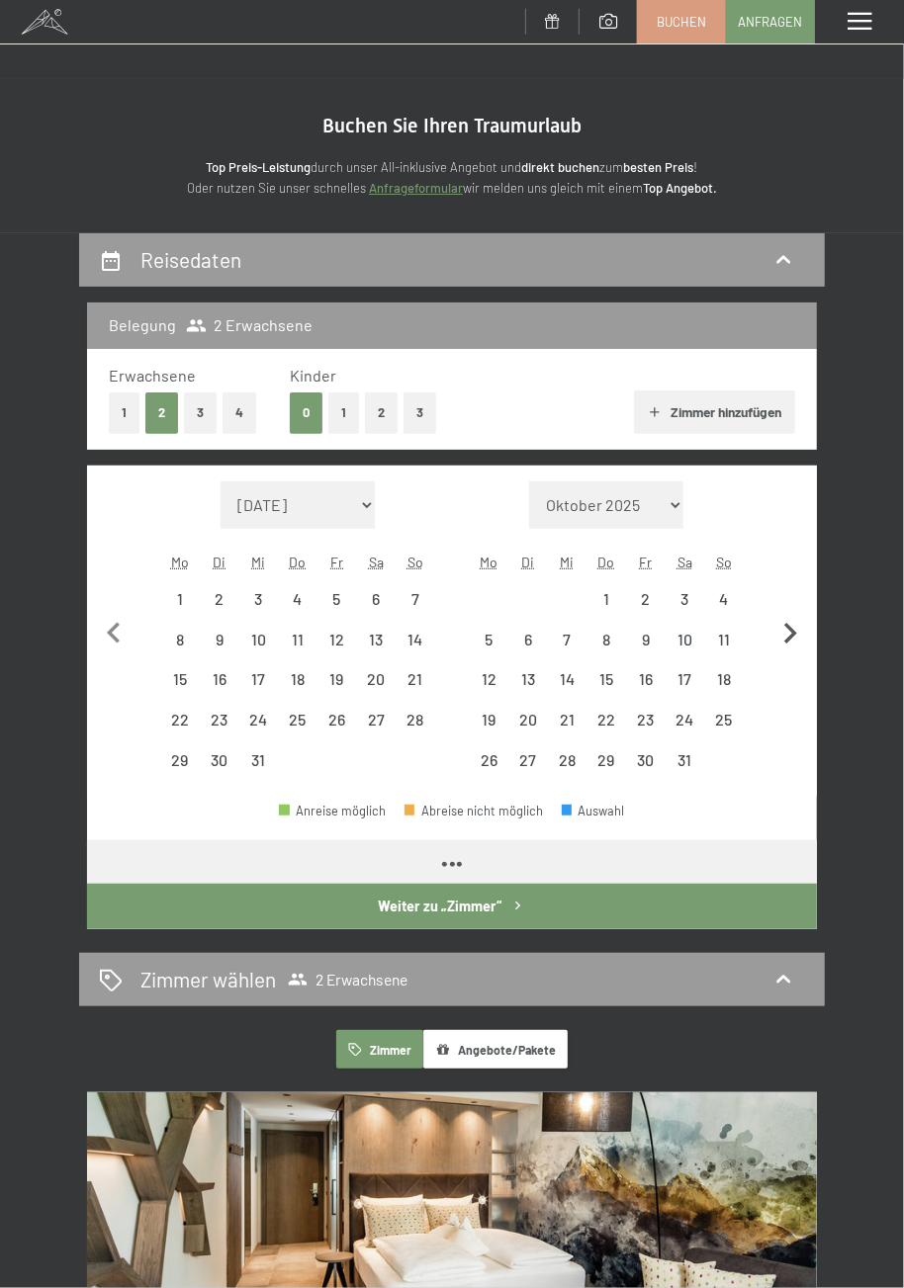
select select "[DATE]"
click at [790, 633] on icon "button" at bounding box center [790, 634] width 42 height 42
select select "[DATE]"
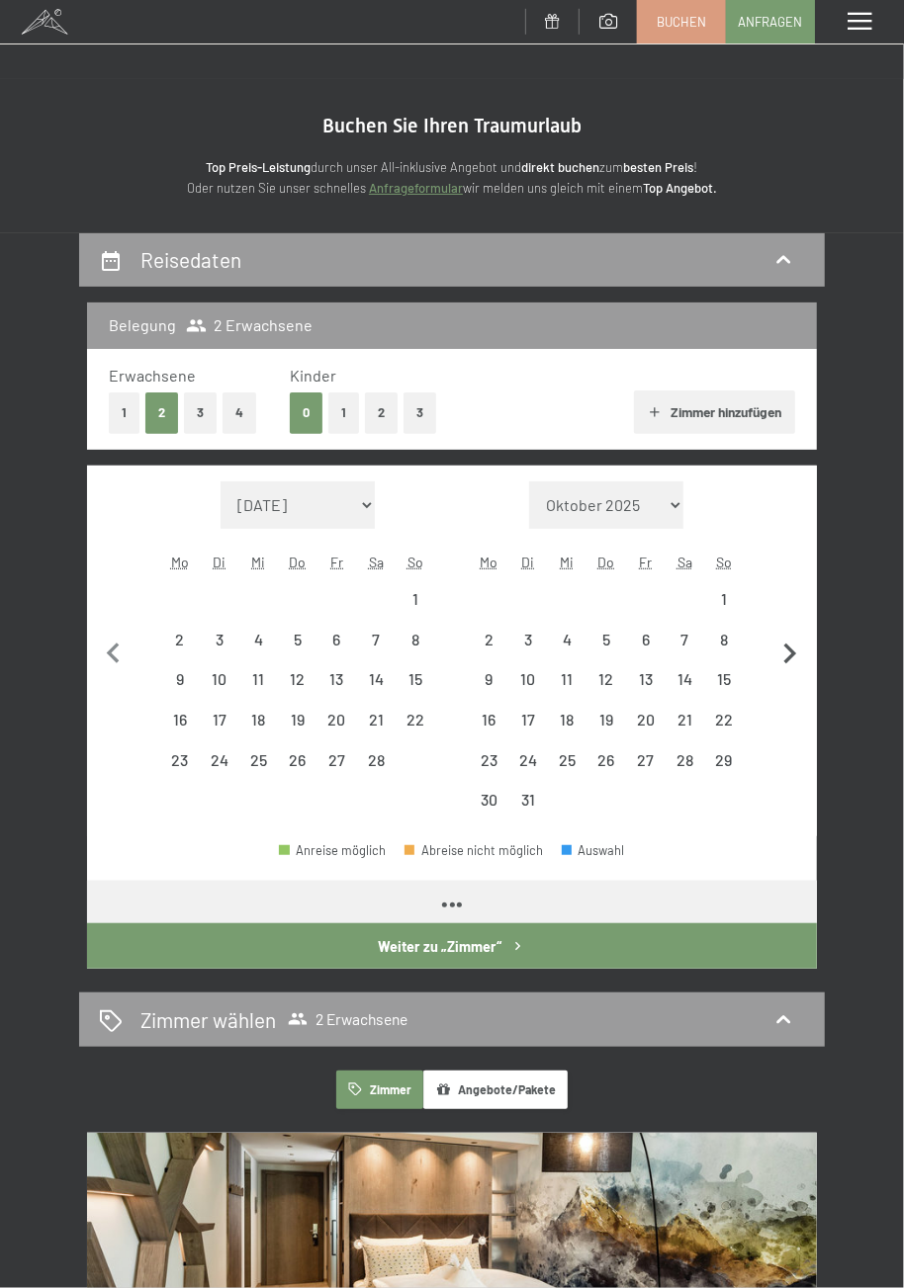
select select "[DATE]"
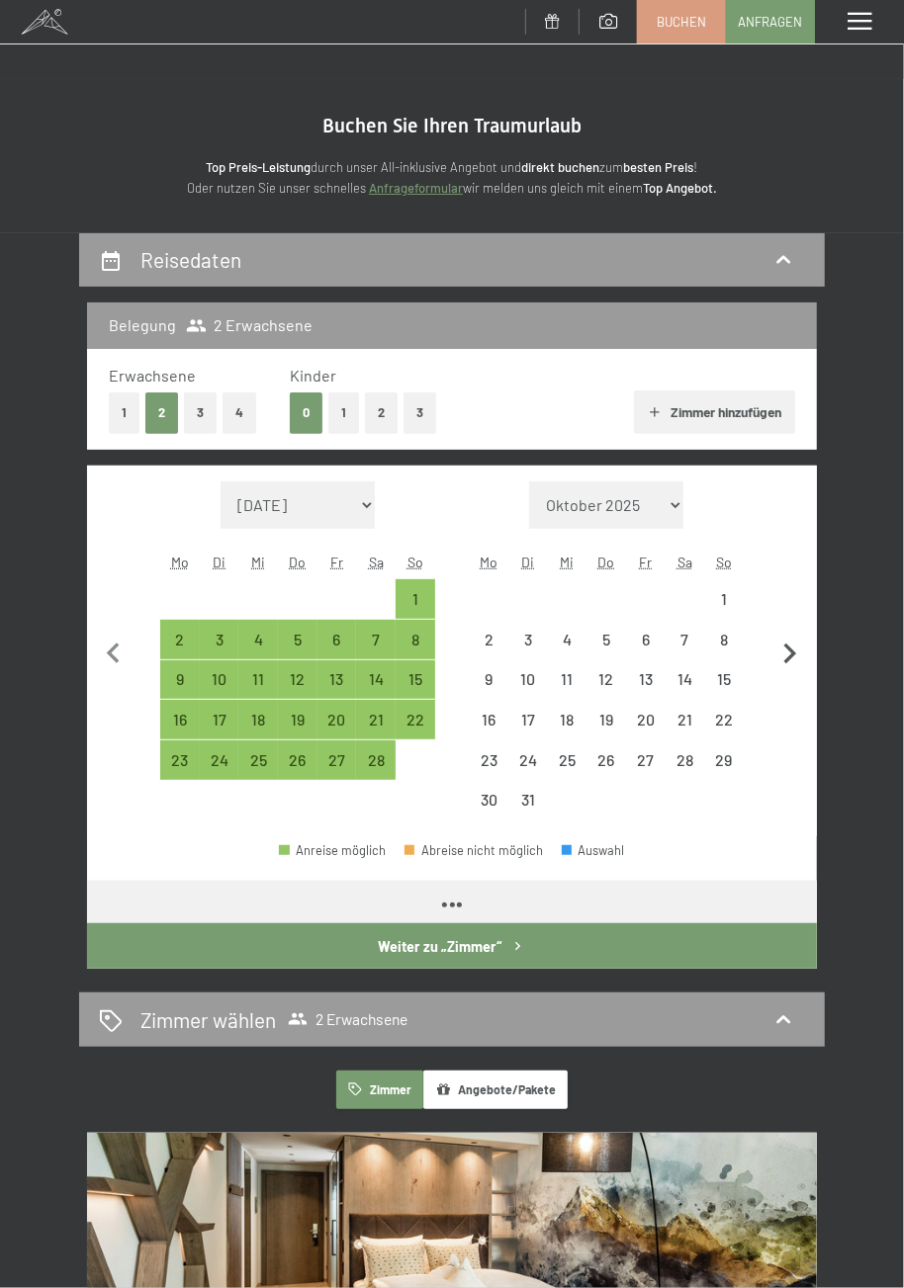
select select "[DATE]"
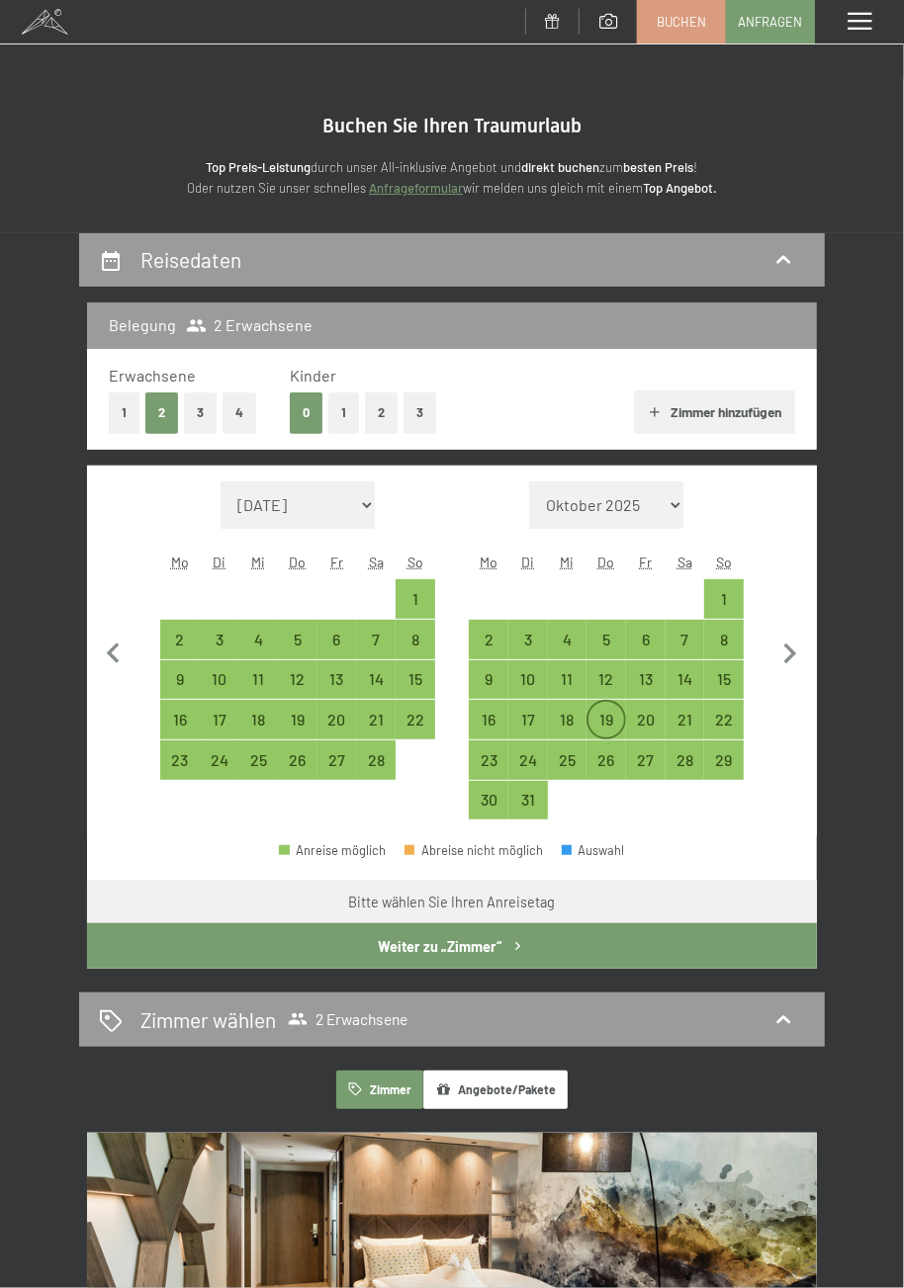
click at [611, 719] on div "19" at bounding box center [606, 730] width 36 height 36
select select "[DATE]"
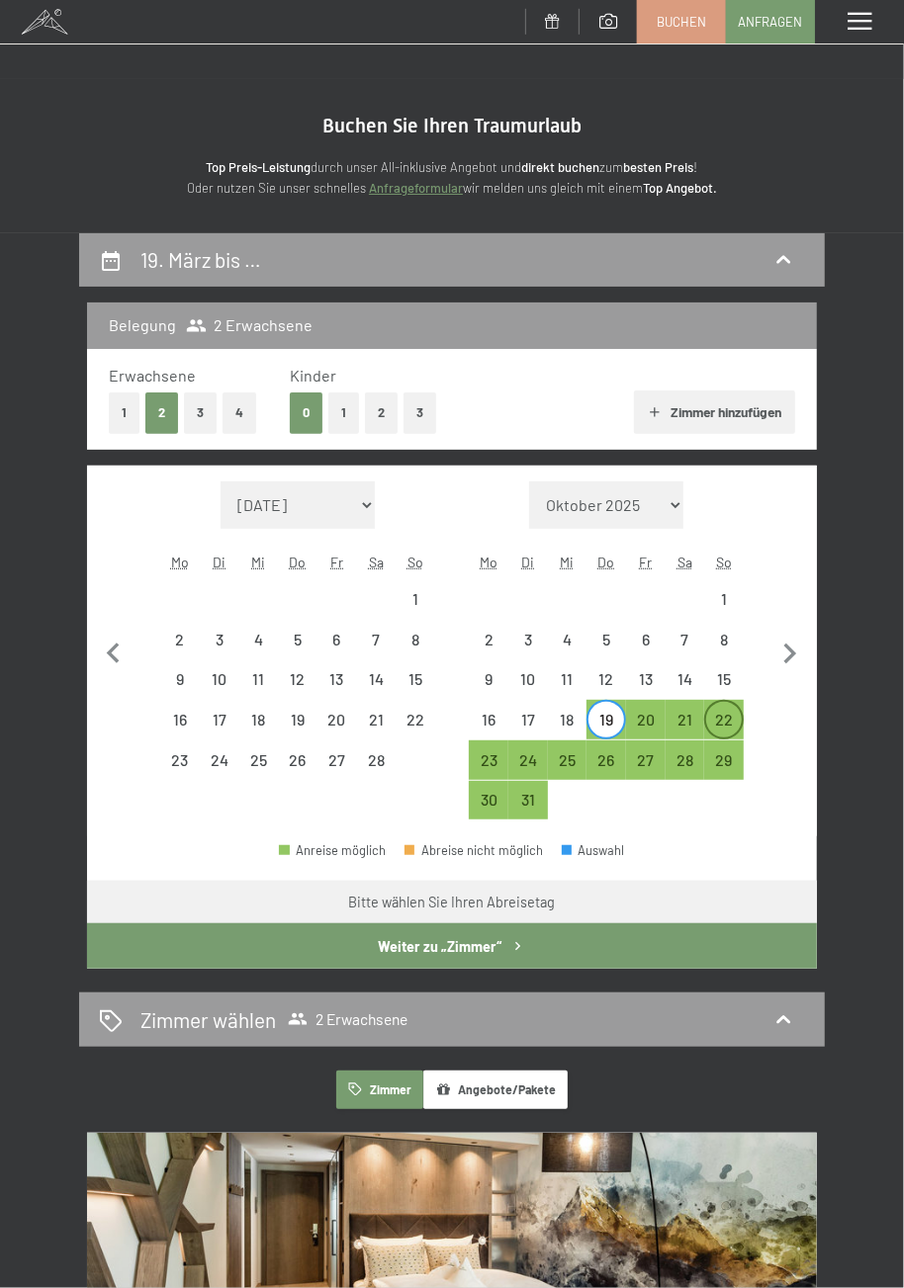
click at [725, 718] on div "22" at bounding box center [724, 730] width 36 height 36
select select "[DATE]"
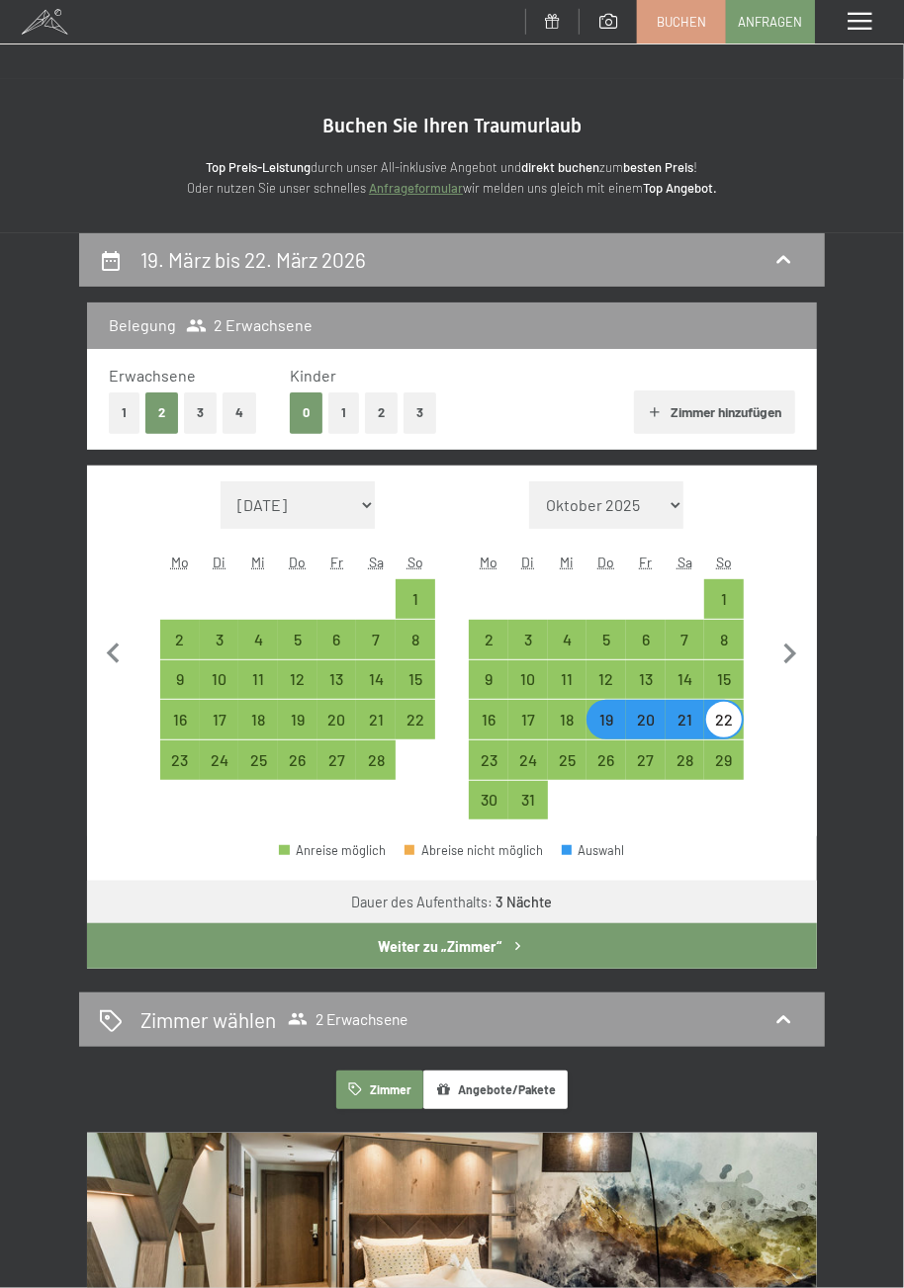
click at [553, 959] on button "Weiter zu „Zimmer“" at bounding box center [452, 945] width 730 height 45
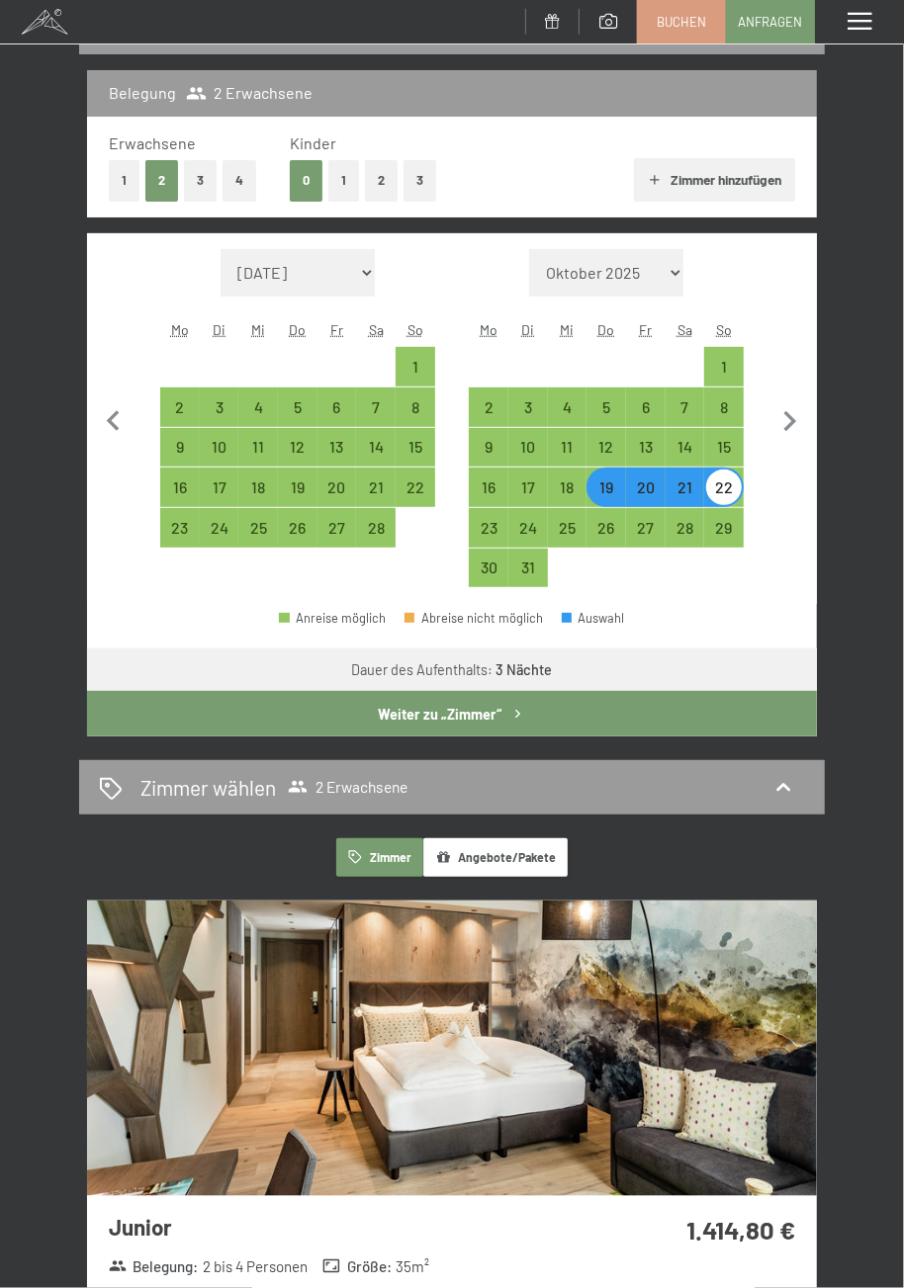
select select "[DATE]"
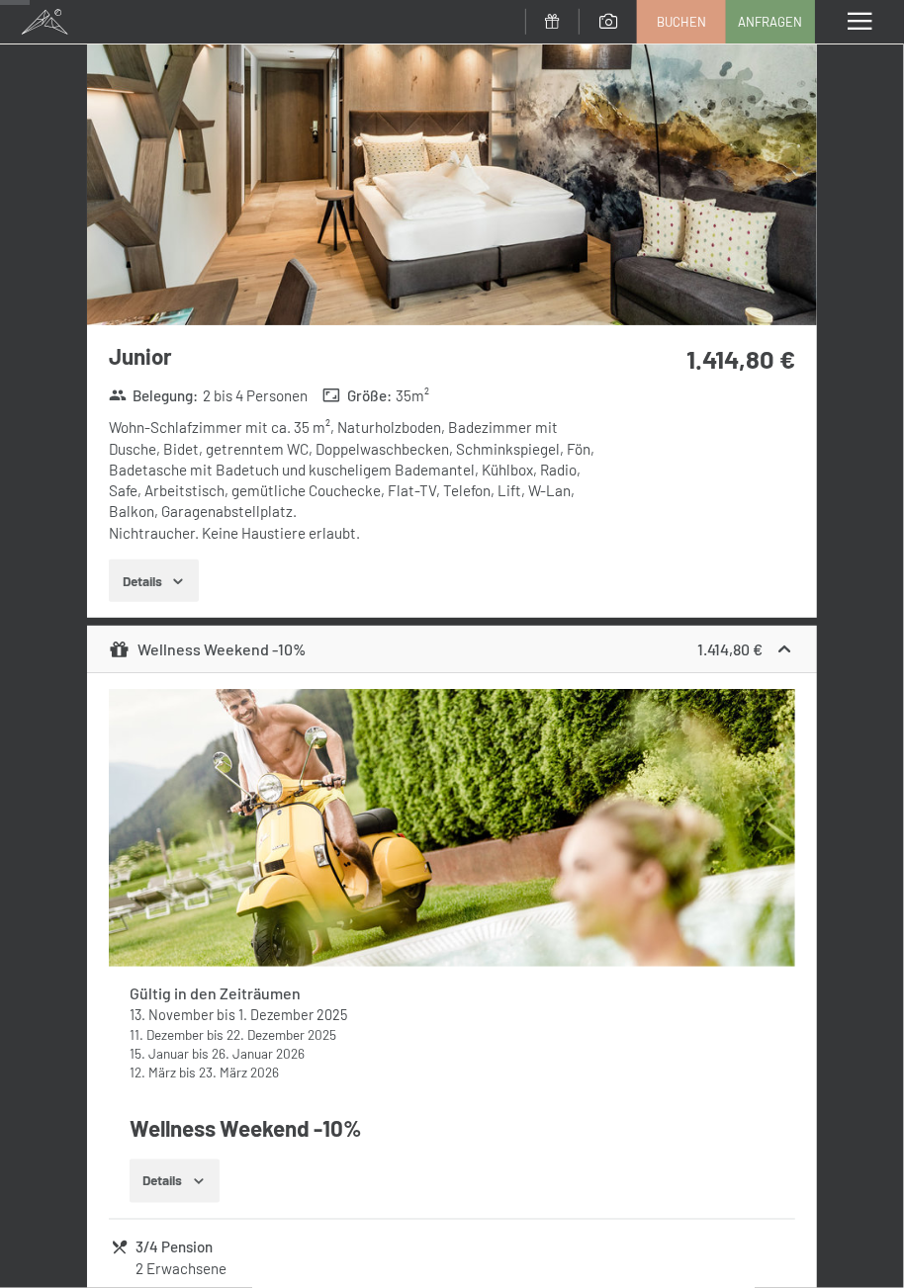
scroll to position [421, 0]
